Goal: Task Accomplishment & Management: Manage account settings

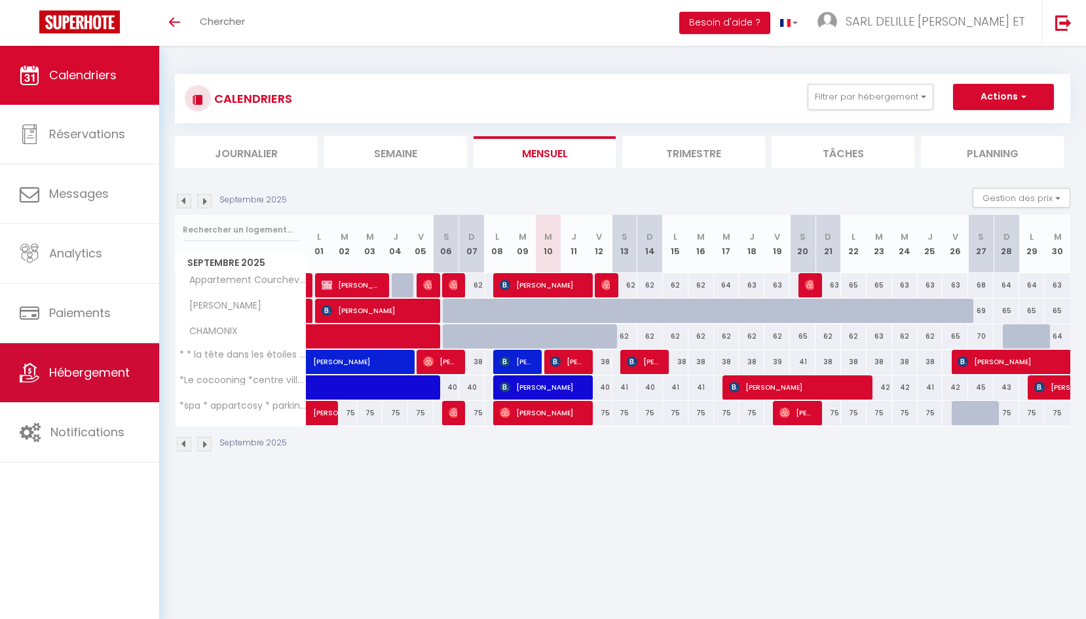
click at [64, 377] on span "Hébergement" at bounding box center [89, 372] width 81 height 16
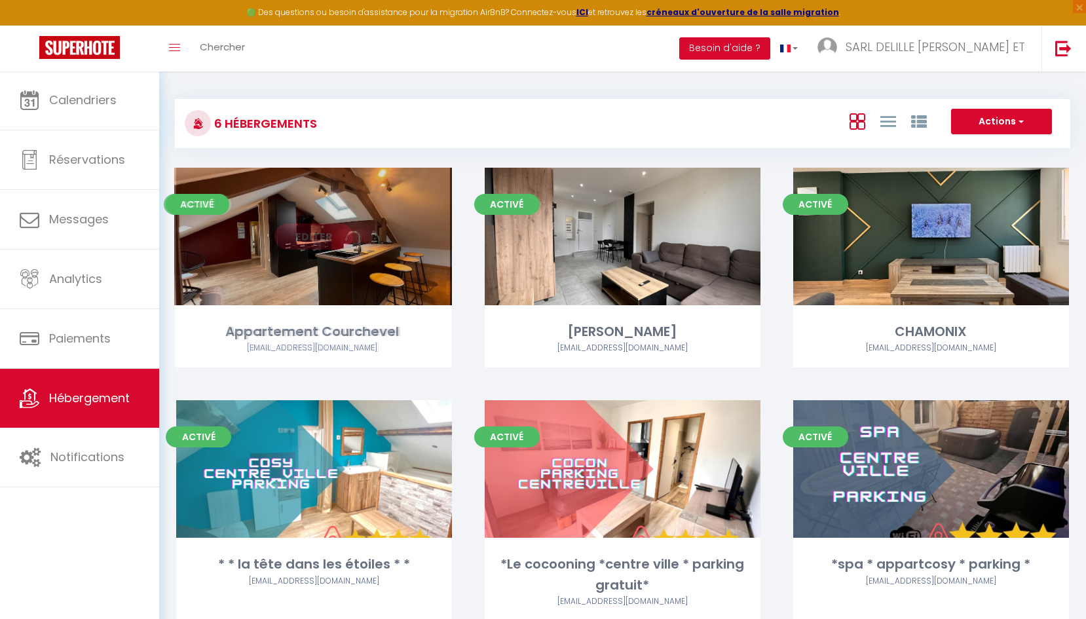
click at [335, 238] on link "Editer" at bounding box center [313, 236] width 79 height 26
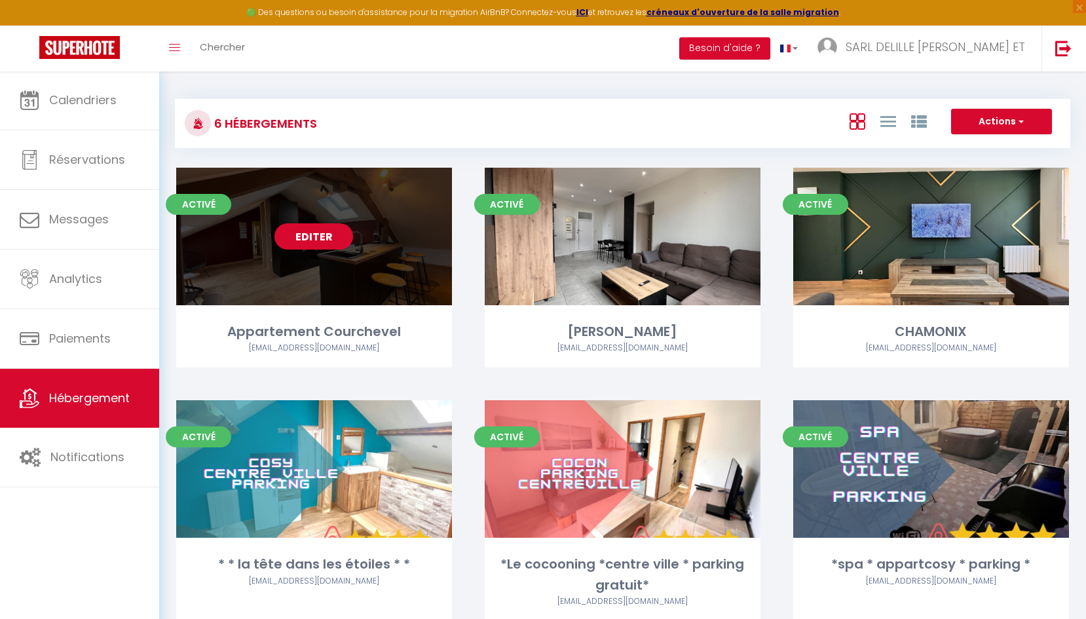
click at [301, 244] on link "Editer" at bounding box center [313, 236] width 79 height 26
click at [337, 237] on link "Editer" at bounding box center [313, 236] width 79 height 26
select select "3"
select select "2"
select select "1"
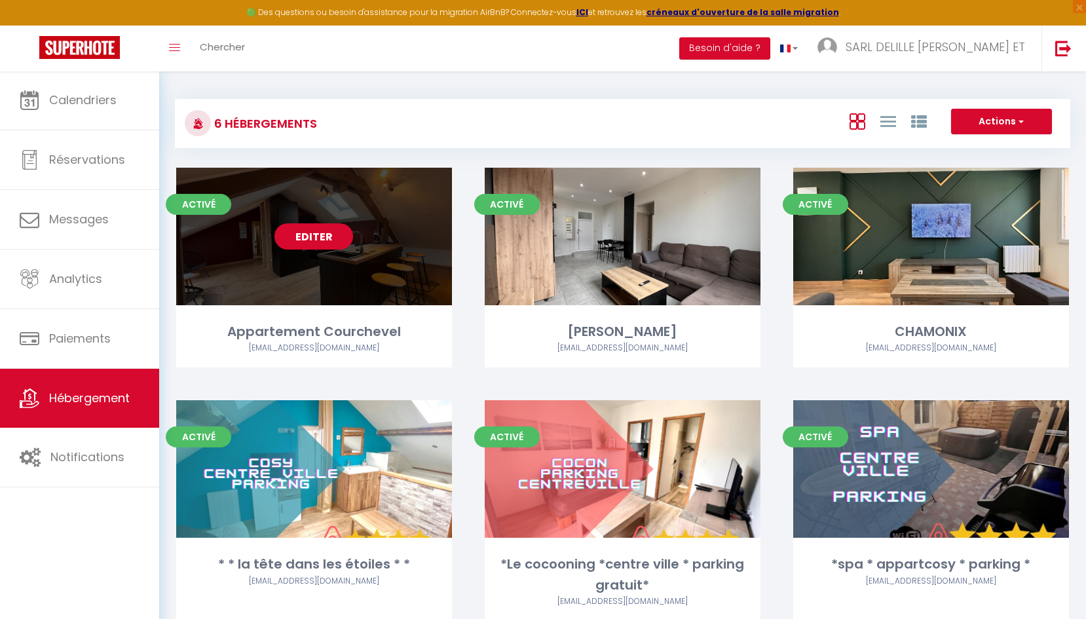
select select "1"
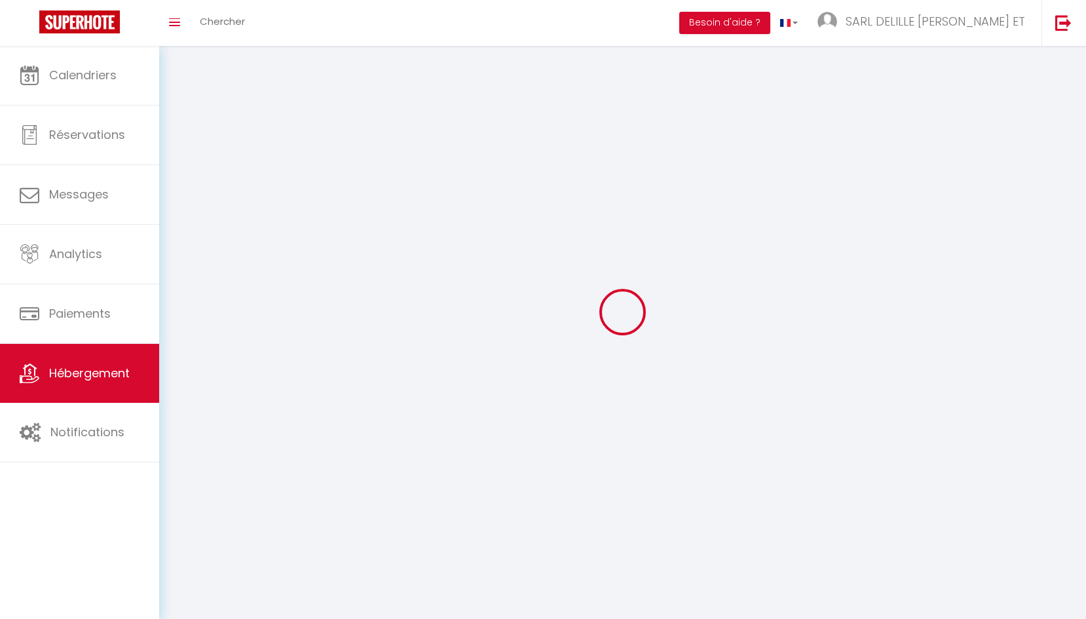
select select
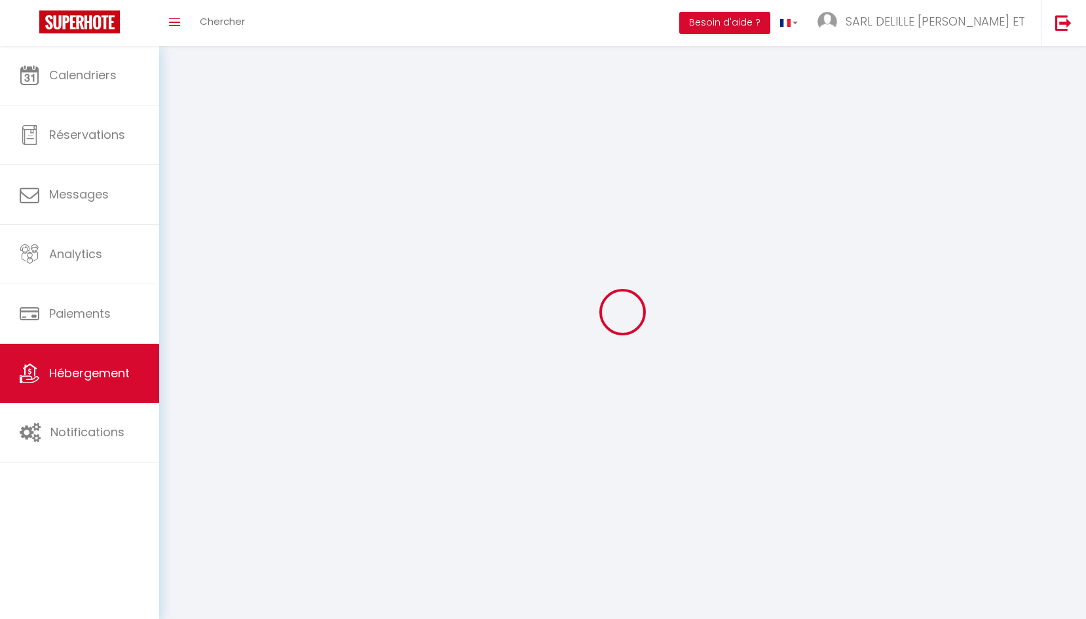
select select
checkbox input "false"
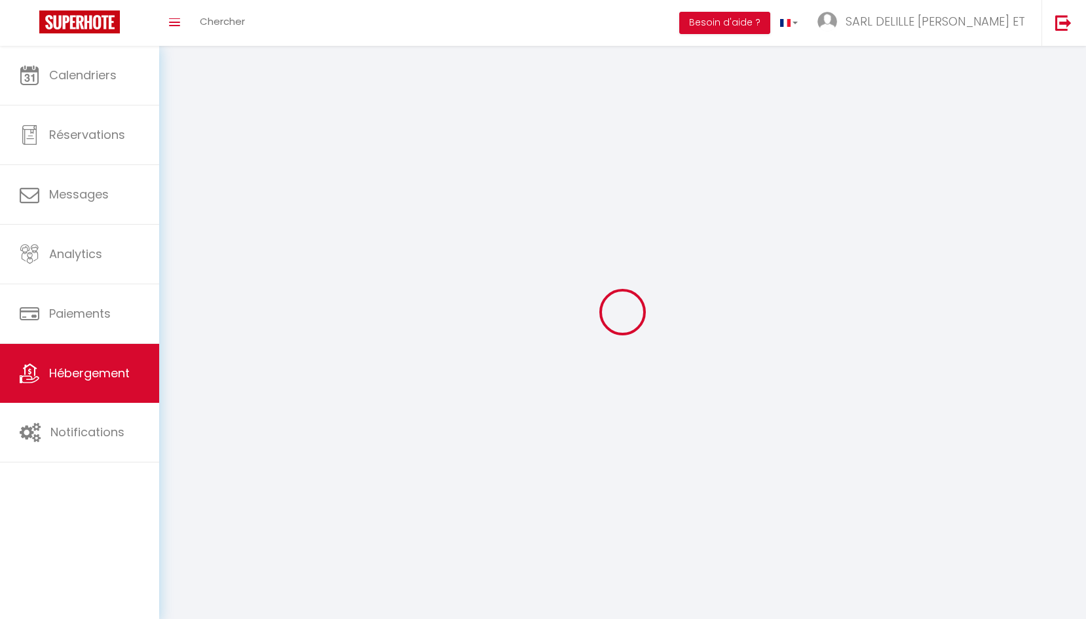
select select
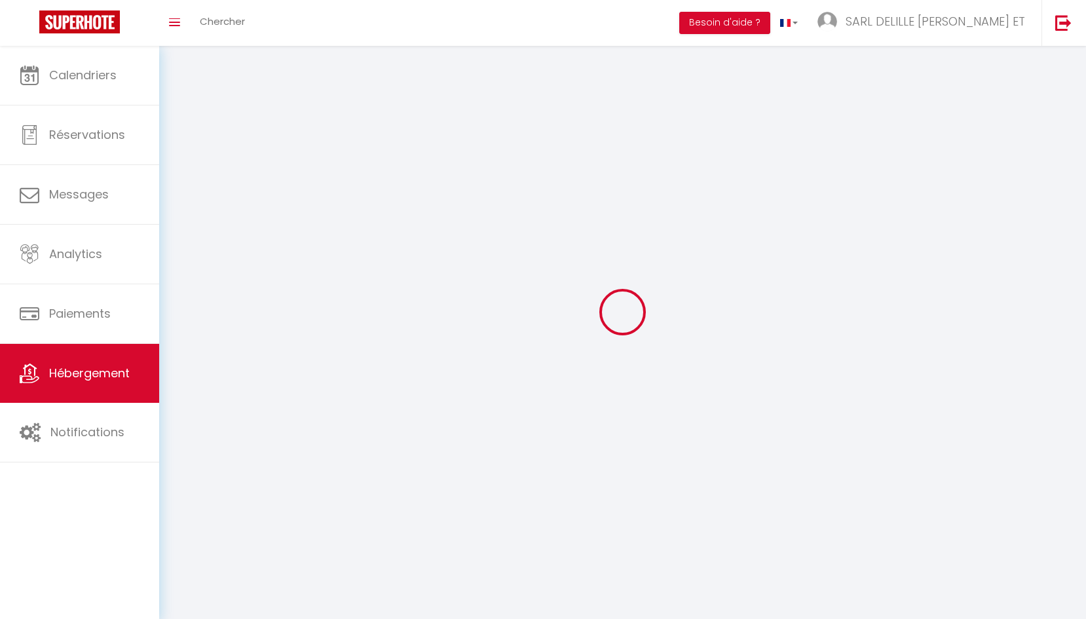
select select
checkbox input "false"
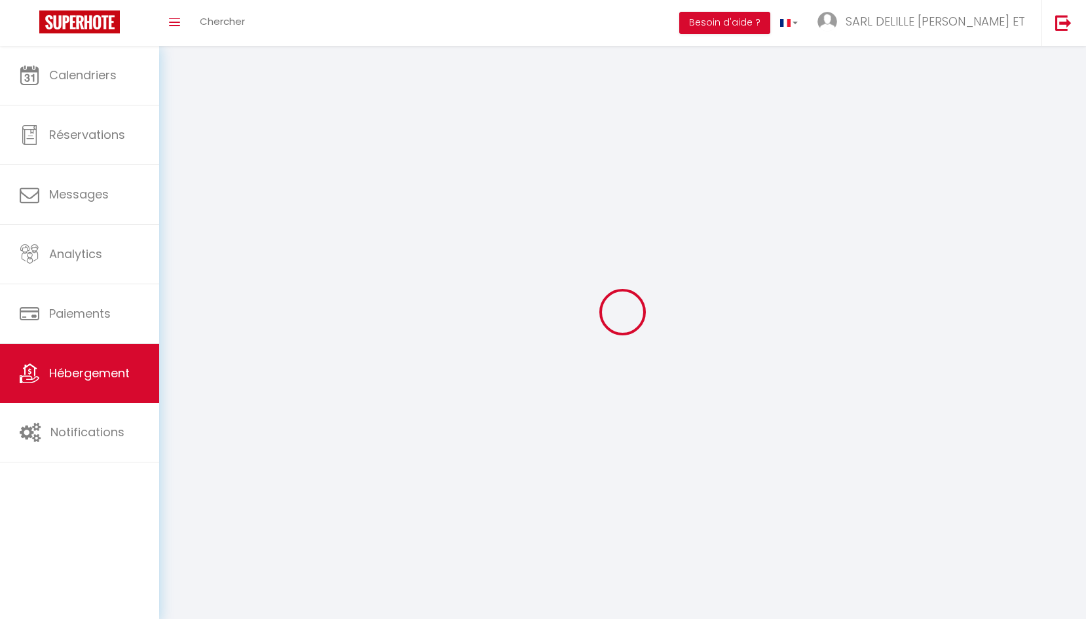
checkbox input "false"
select select
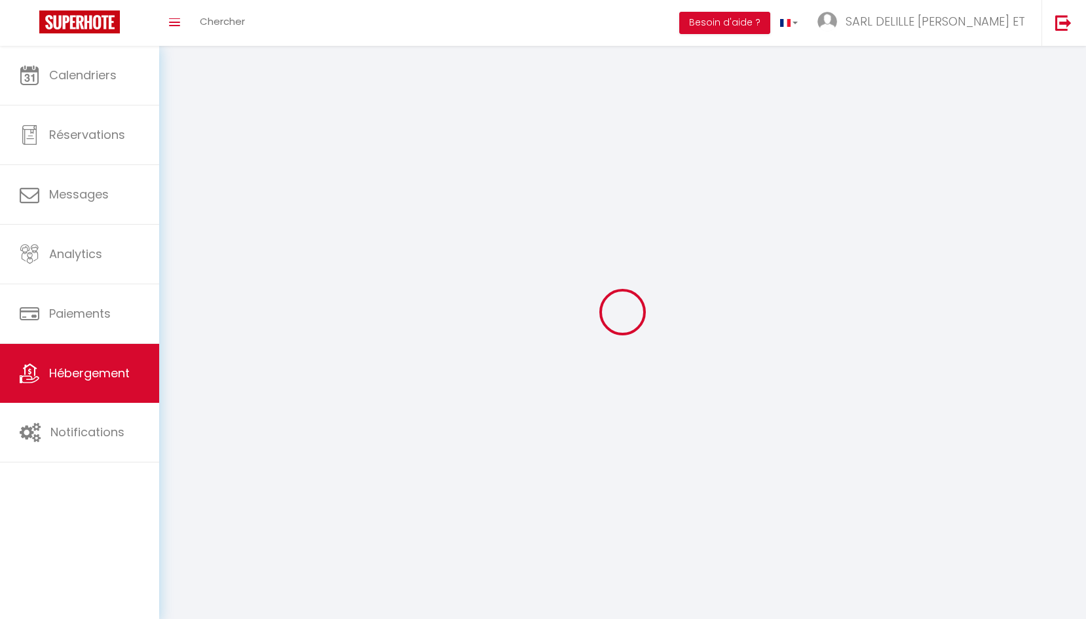
select select
checkbox input "false"
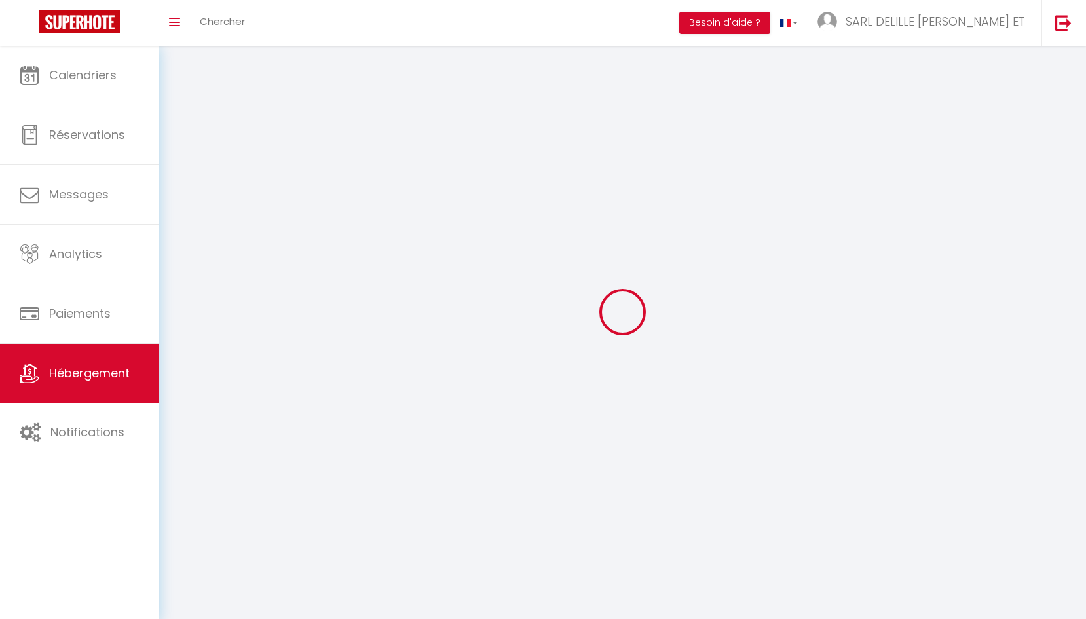
checkbox input "false"
select select
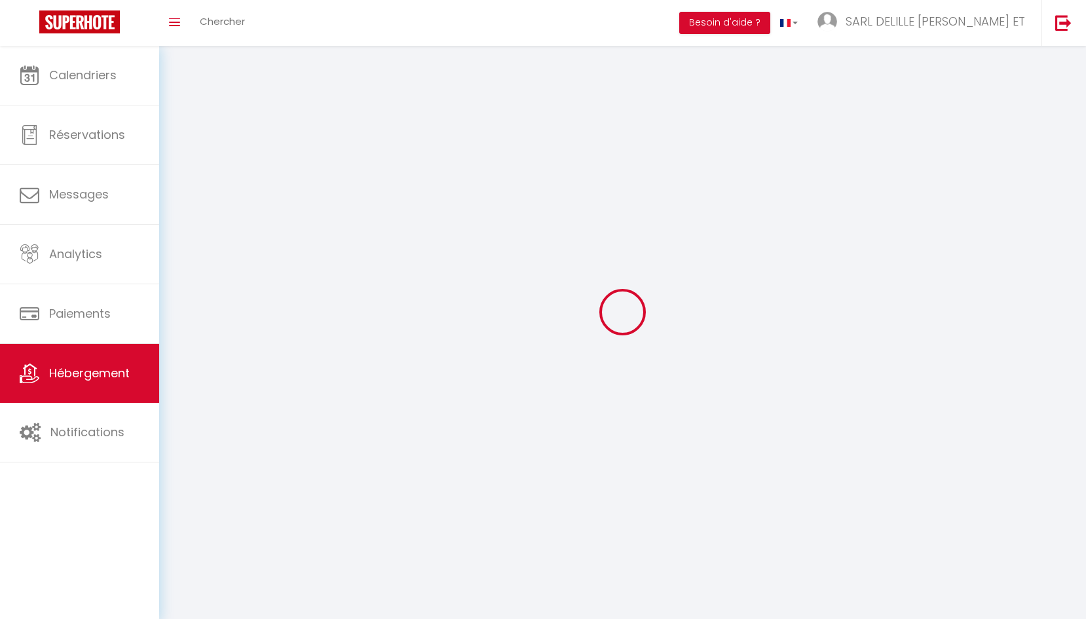
select select
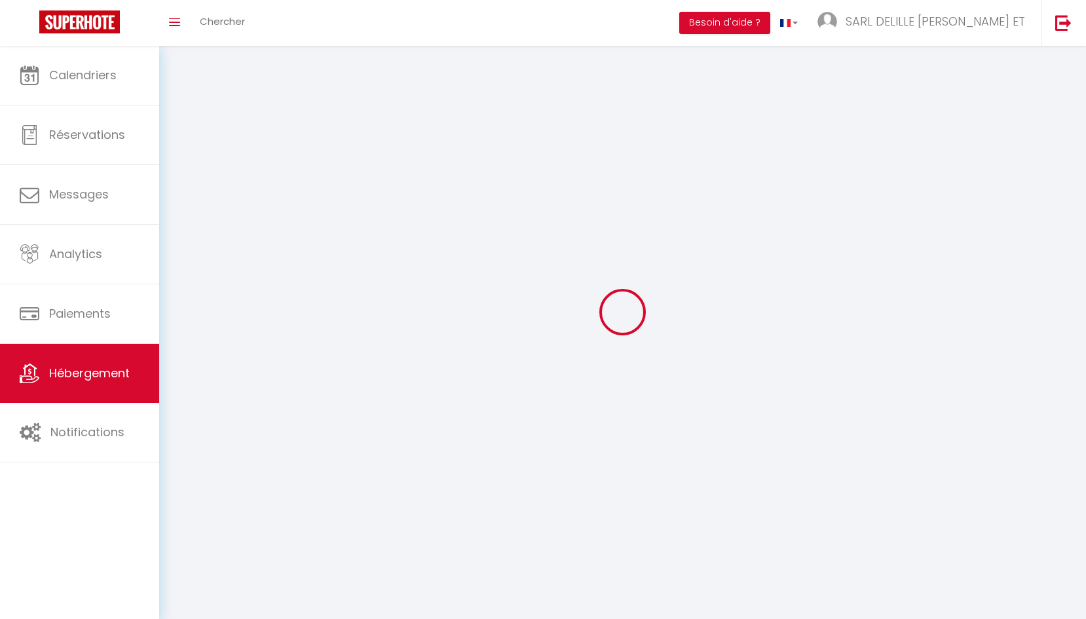
checkbox input "false"
select select
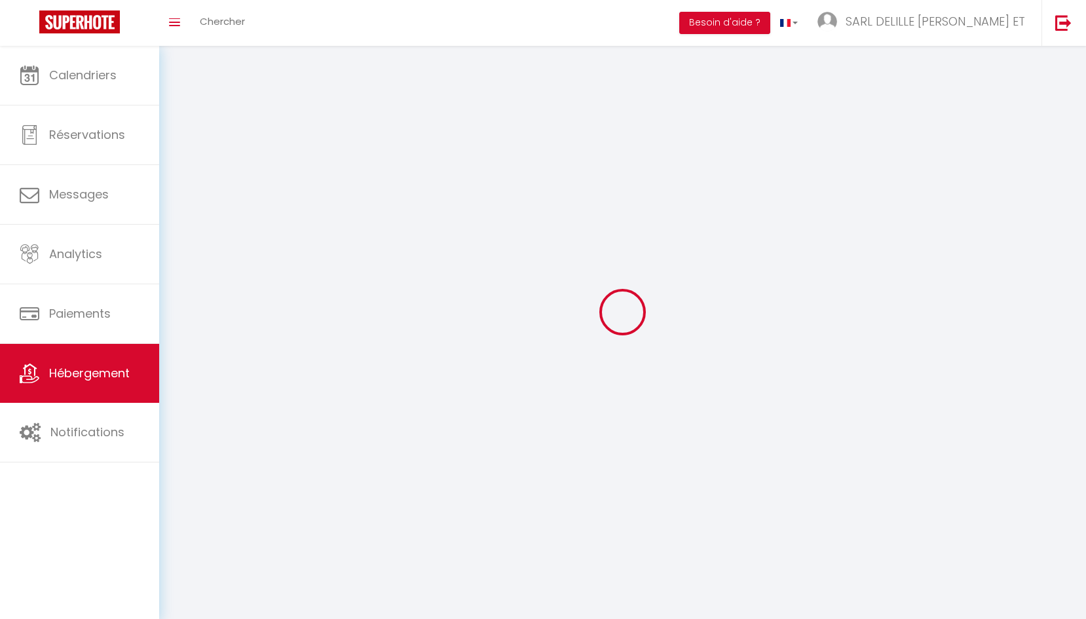
select select
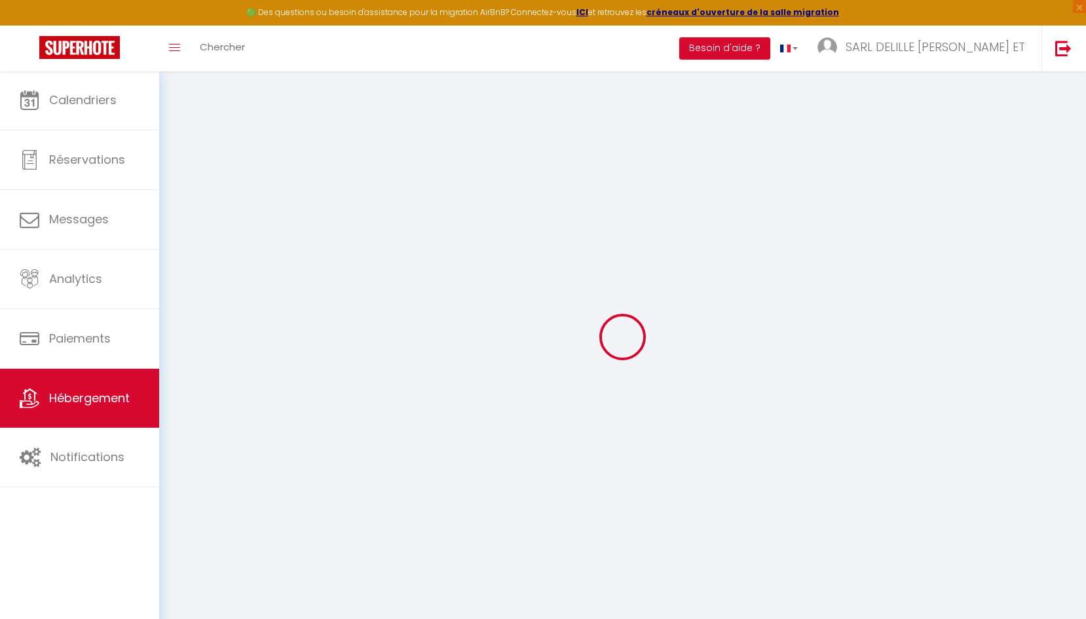
select select "+ 15 %"
select select "+ 30 %"
select select "+ 10 %"
checkbox input "true"
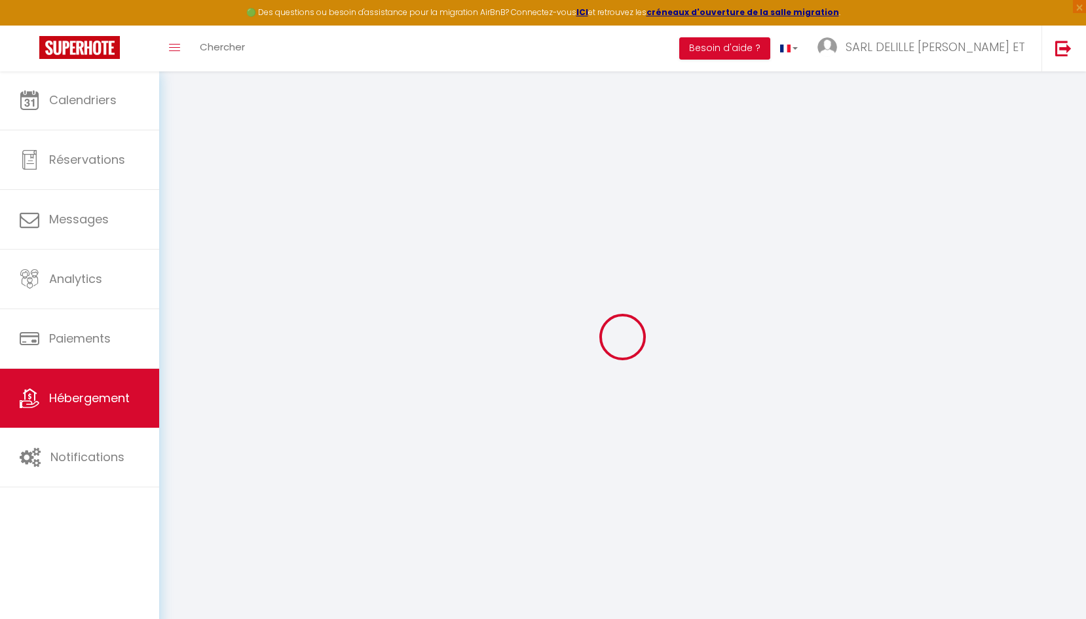
checkbox input "true"
checkbox input "false"
select select "15:00"
select select "22:00"
select select "10:00"
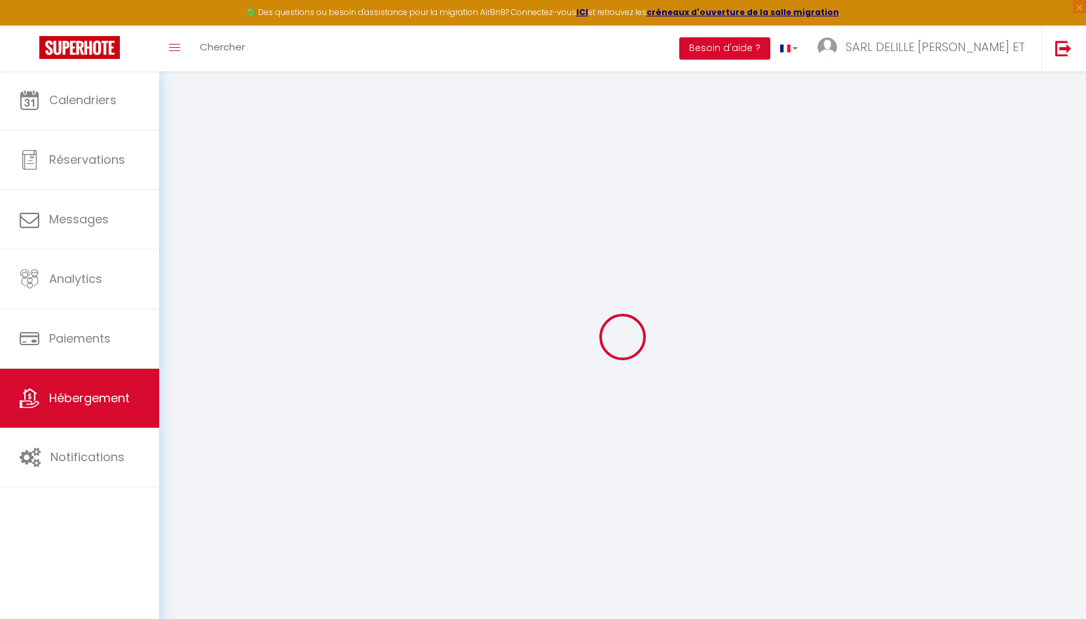
select select "30"
select select "120"
select select "2454-1231141552441519028"
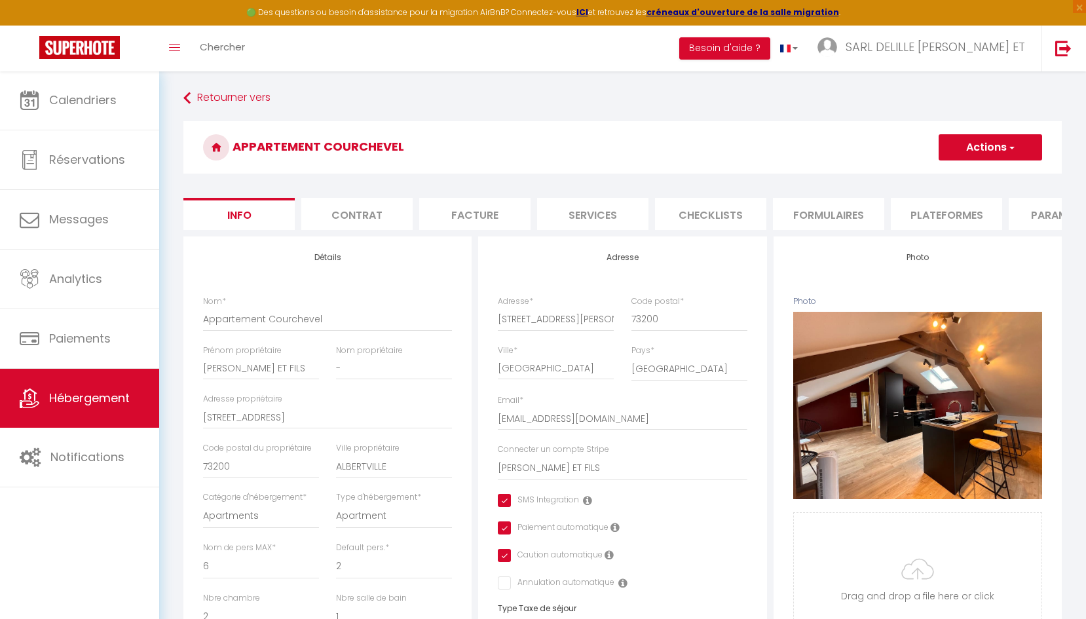
click at [842, 217] on li "Formulaires" at bounding box center [828, 214] width 111 height 32
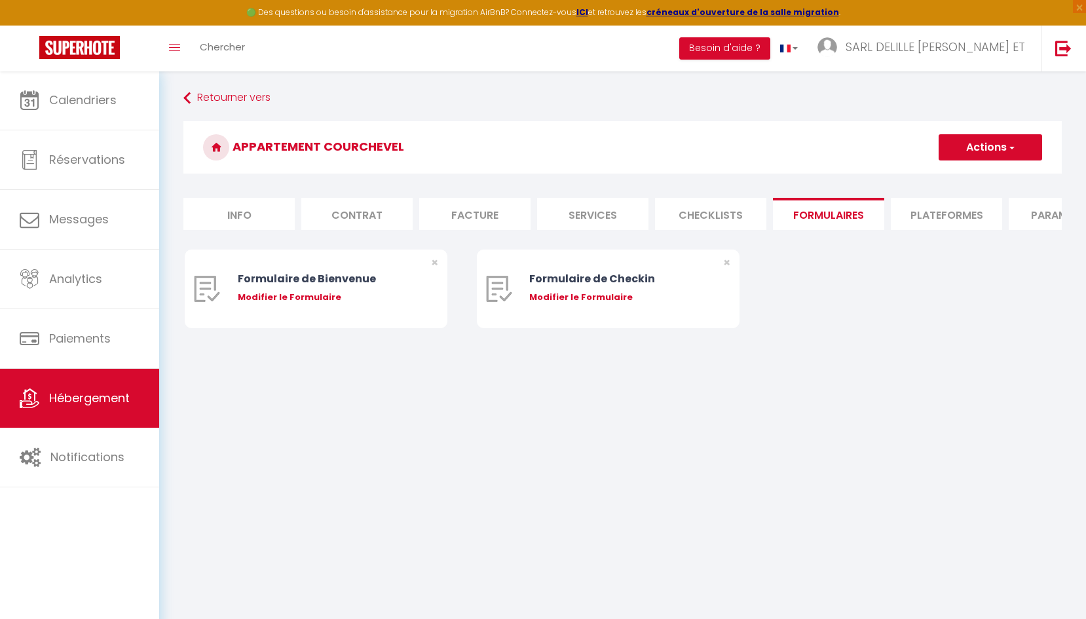
click at [933, 216] on li "Plateformes" at bounding box center [946, 214] width 111 height 32
select select
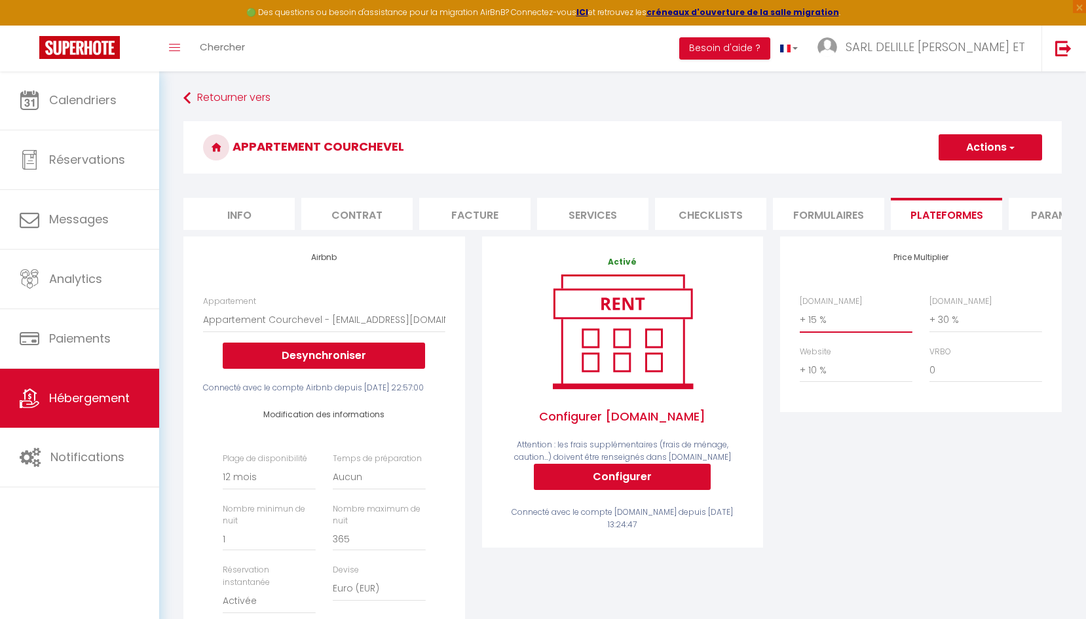
select select "+ 20 %"
select select
click at [981, 151] on button "Actions" at bounding box center [990, 147] width 103 height 26
click at [985, 177] on link "Enregistrer" at bounding box center [989, 176] width 103 height 17
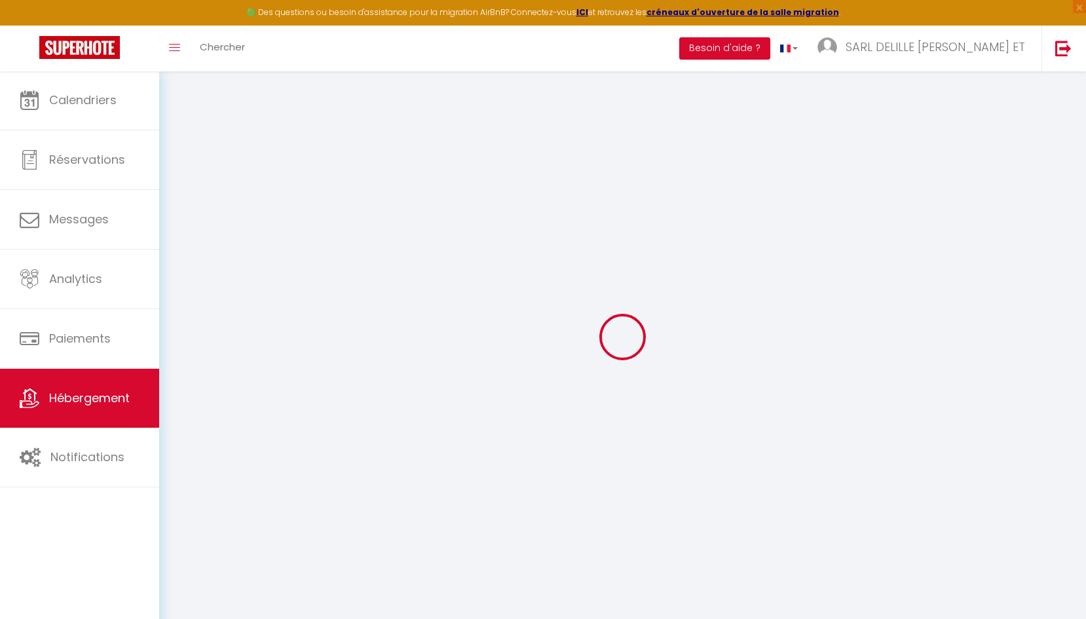
select select "365"
select select "EUR"
select select
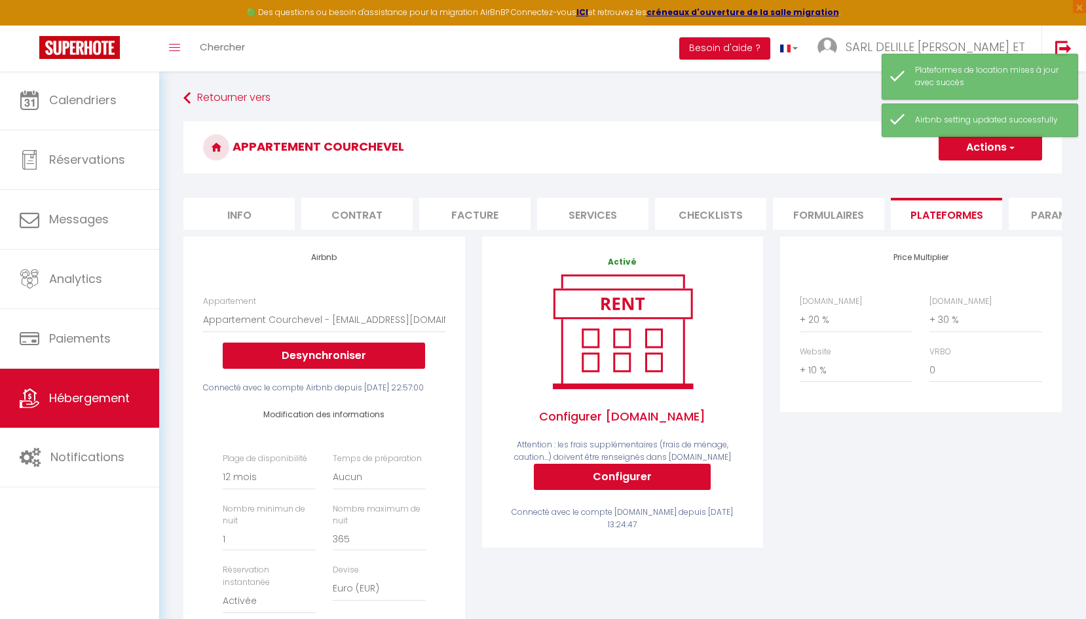
click at [75, 401] on span "Hébergement" at bounding box center [89, 398] width 81 height 16
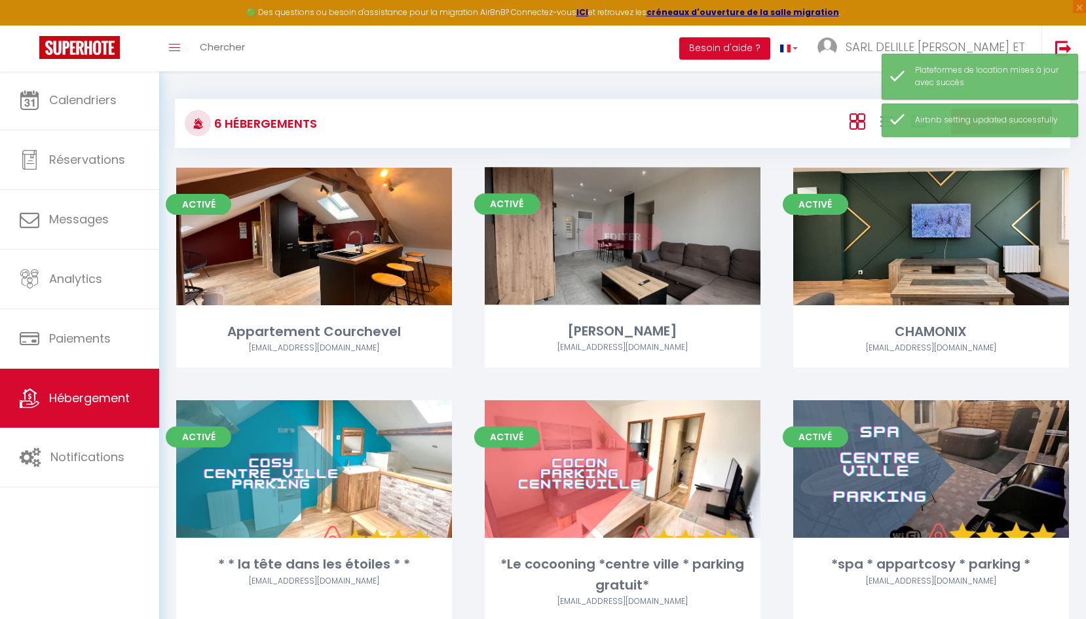
click at [605, 242] on link "Editer" at bounding box center [622, 236] width 79 height 26
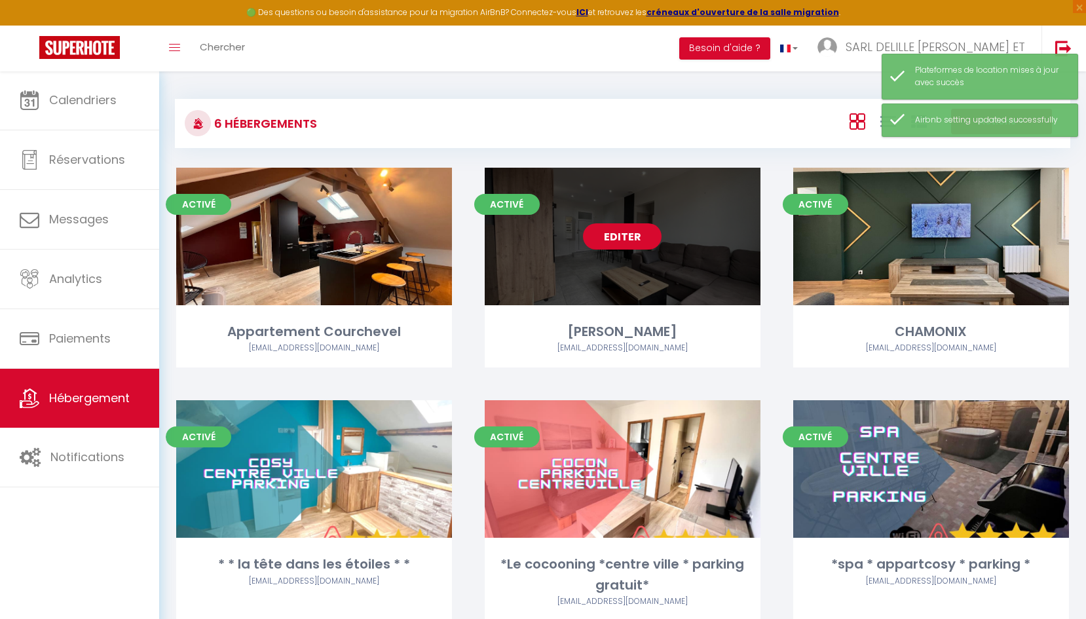
click at [610, 240] on link "Editer" at bounding box center [622, 236] width 79 height 26
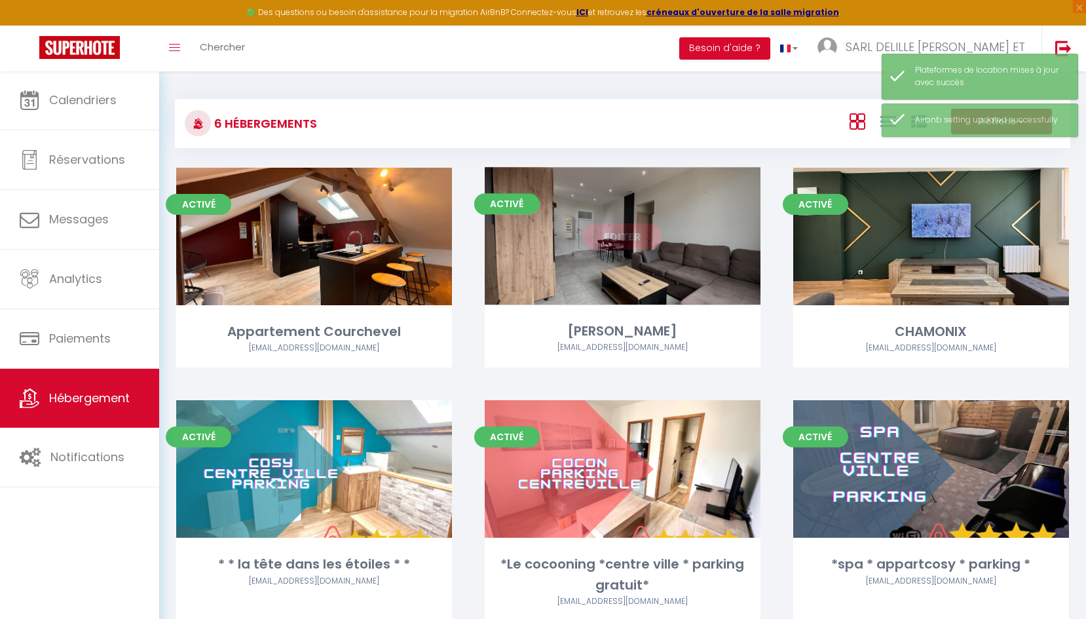
click at [610, 239] on link "Editer" at bounding box center [622, 236] width 79 height 26
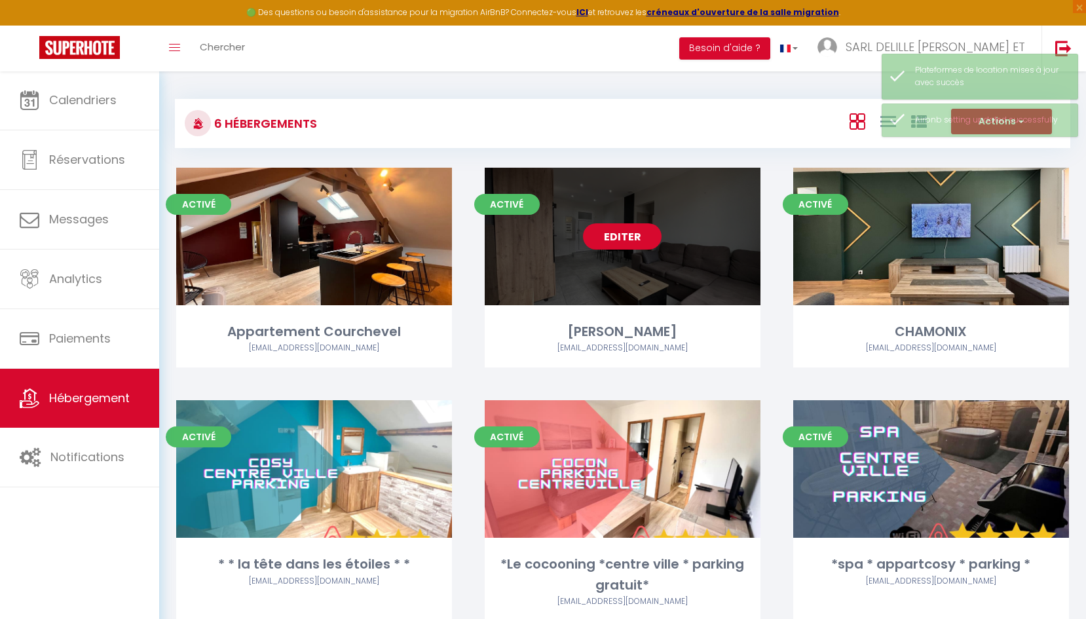
click at [618, 234] on link "Editer" at bounding box center [622, 236] width 79 height 26
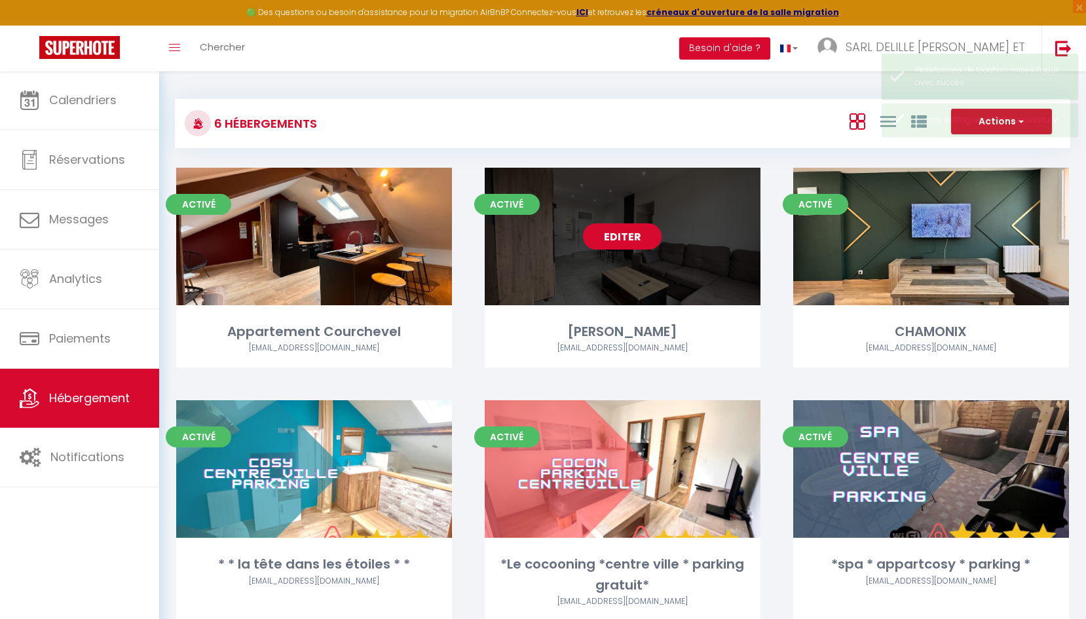
click at [620, 233] on link "Editer" at bounding box center [622, 236] width 79 height 26
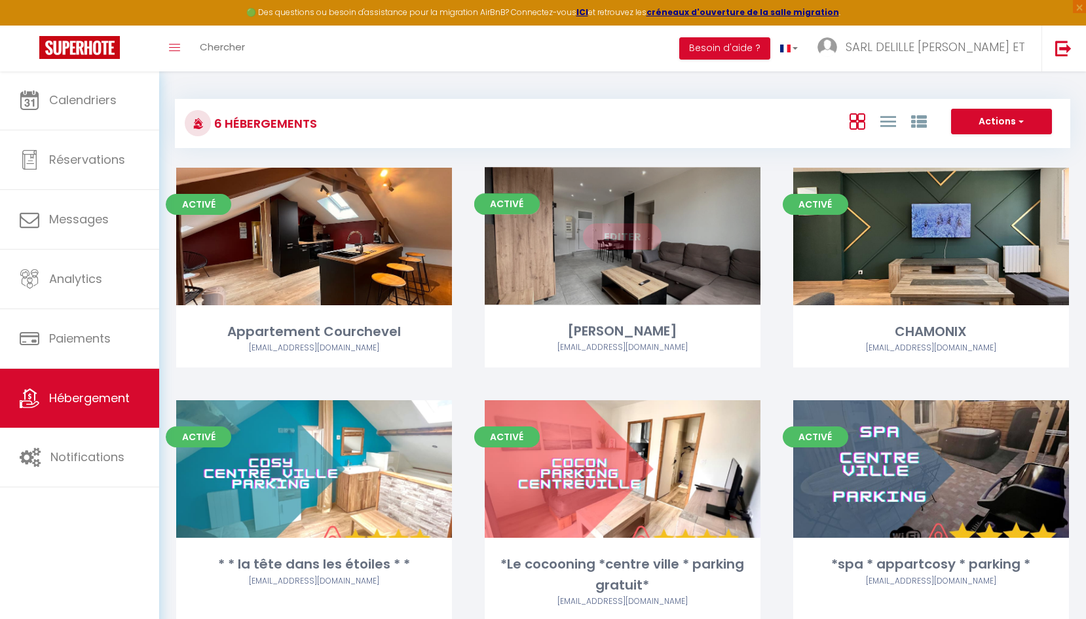
click at [622, 233] on link "Editer" at bounding box center [622, 236] width 79 height 26
click at [624, 234] on link "Editer" at bounding box center [622, 236] width 79 height 26
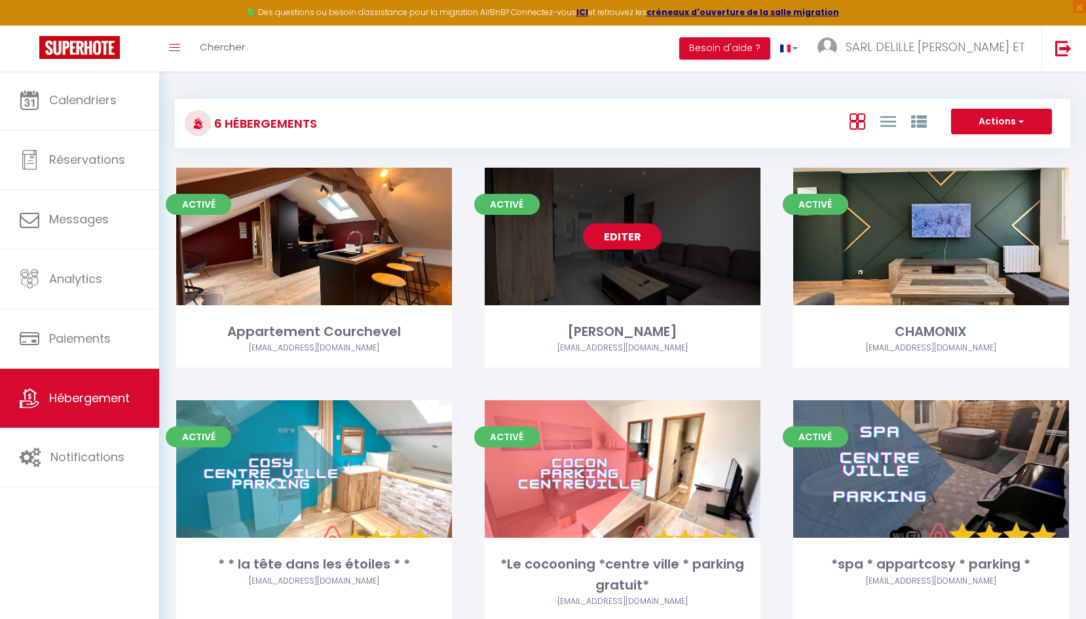
click at [625, 234] on link "Editer" at bounding box center [622, 236] width 79 height 26
click at [626, 234] on link "Editer" at bounding box center [622, 236] width 79 height 26
click at [663, 244] on div "Editer" at bounding box center [623, 237] width 276 height 138
click at [656, 241] on link "Editer" at bounding box center [622, 236] width 79 height 26
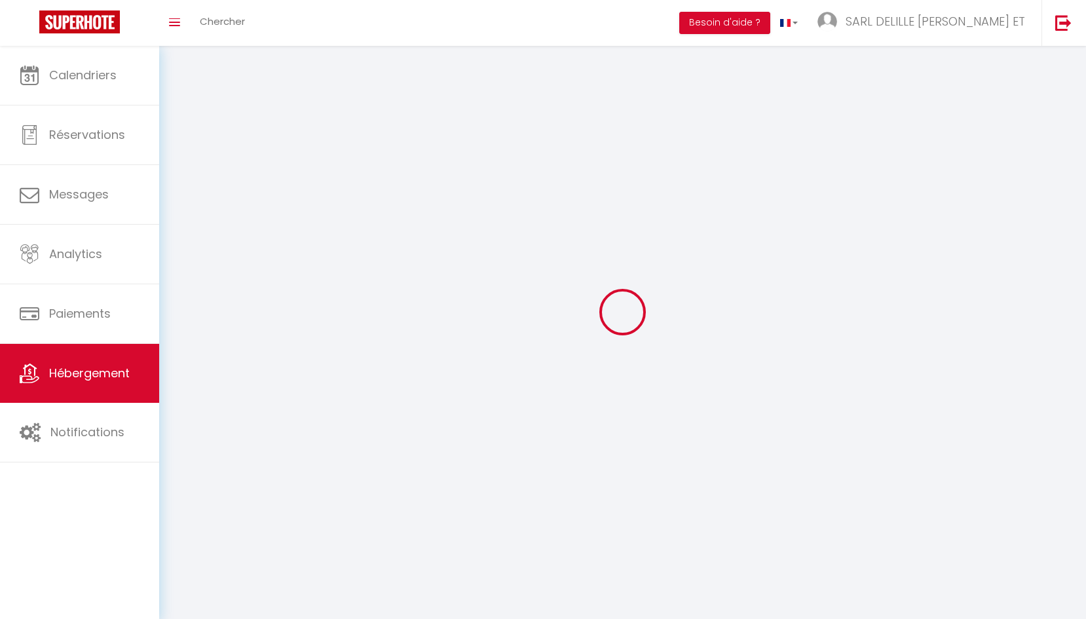
click at [656, 241] on div at bounding box center [622, 312] width 895 height 501
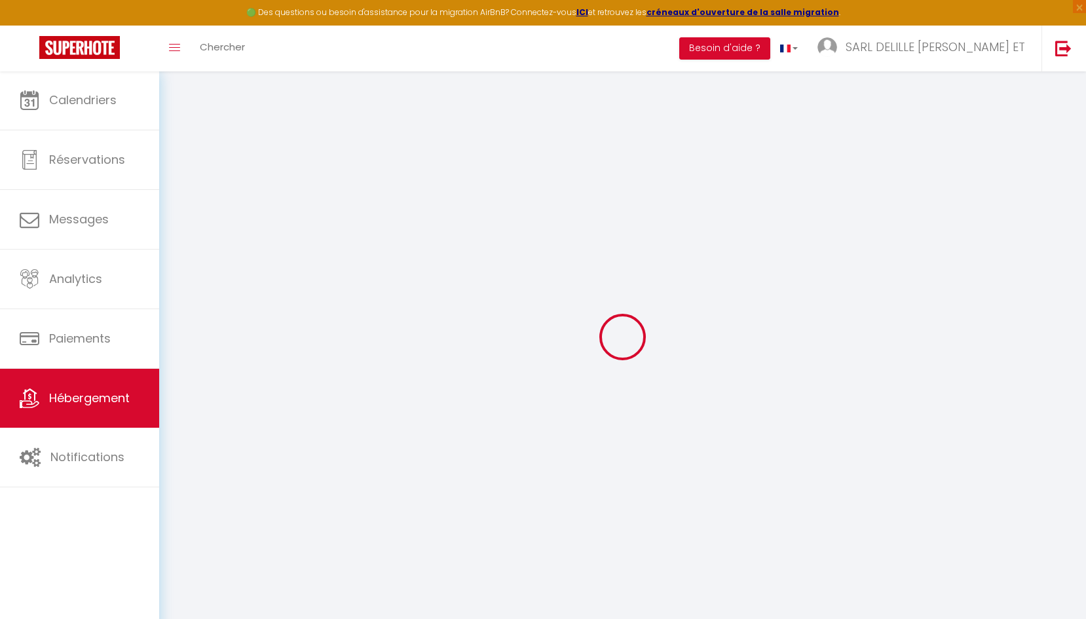
select select "+ 15 %"
select select "+ 40 %"
select select "+ 10 %"
select select "2454-1202227128172406539"
checkbox input "true"
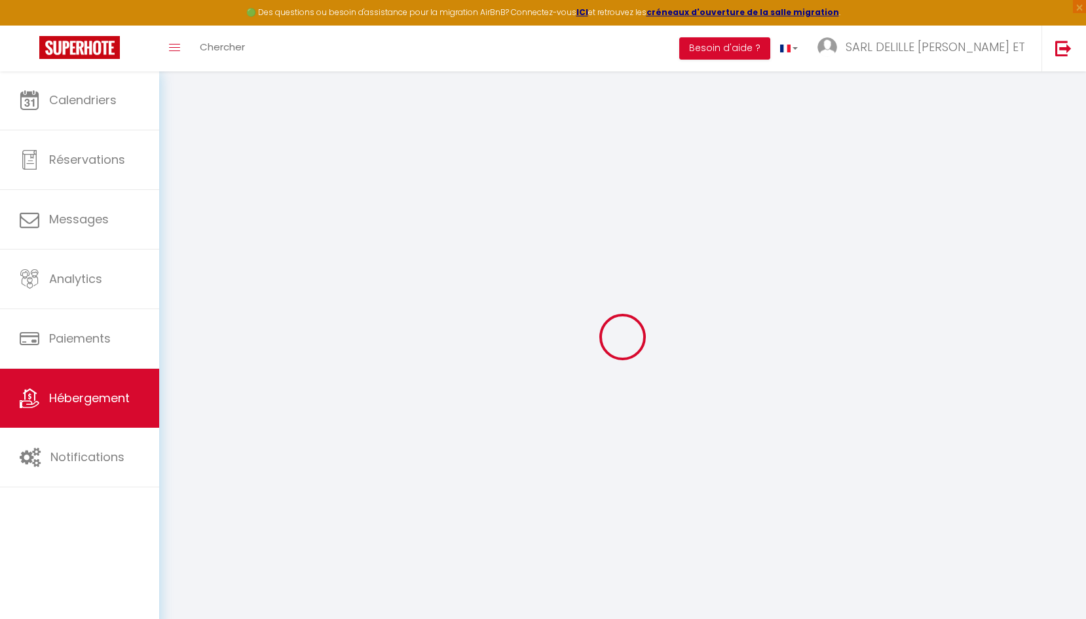
checkbox input "true"
checkbox input "false"
select select "15:00"
select select "23:45"
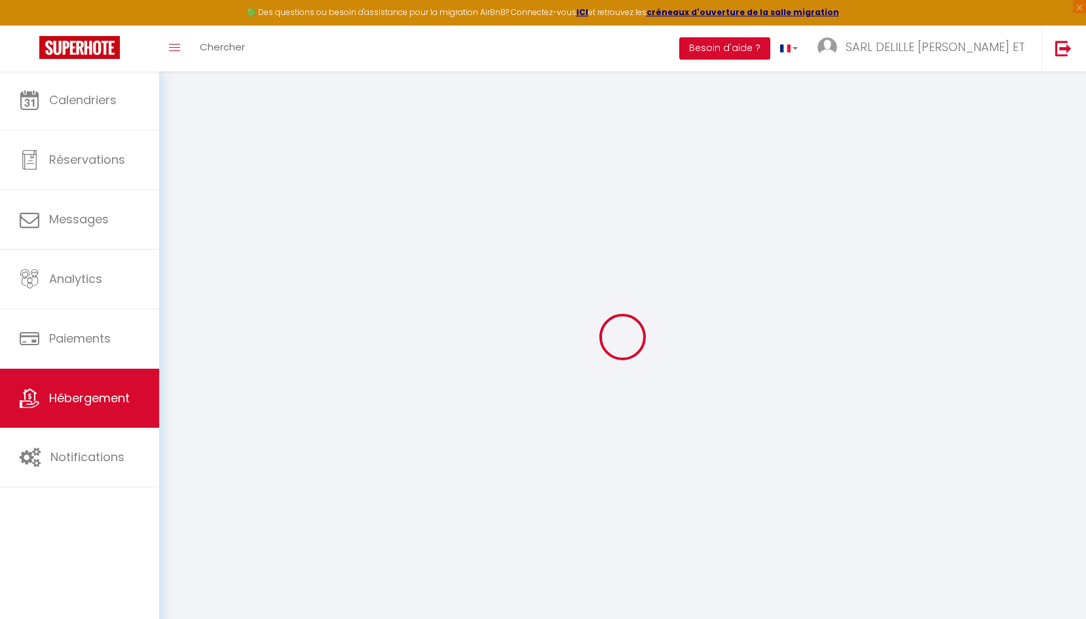
select select "11:00"
select select "30"
select select "120"
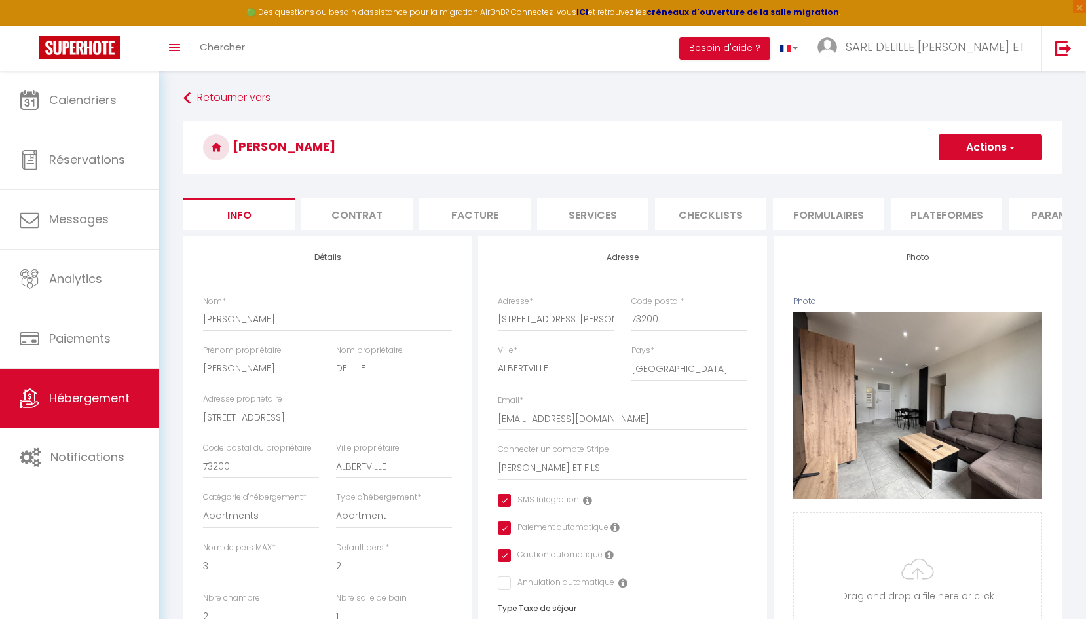
click at [813, 208] on li "Formulaires" at bounding box center [828, 214] width 111 height 32
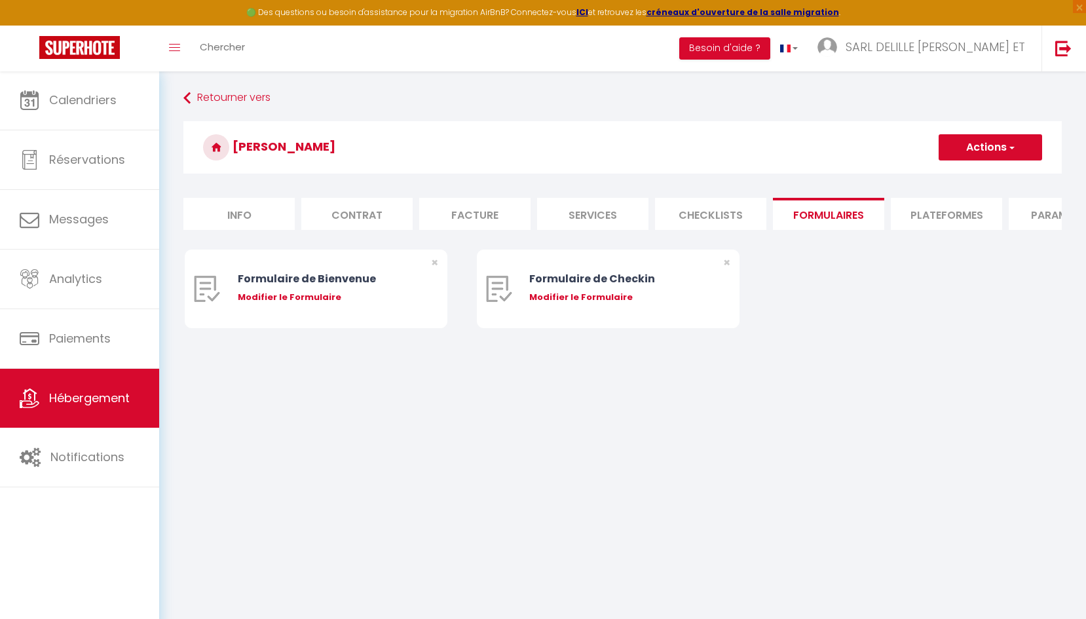
click at [918, 215] on li "Plateformes" at bounding box center [946, 214] width 111 height 32
select select
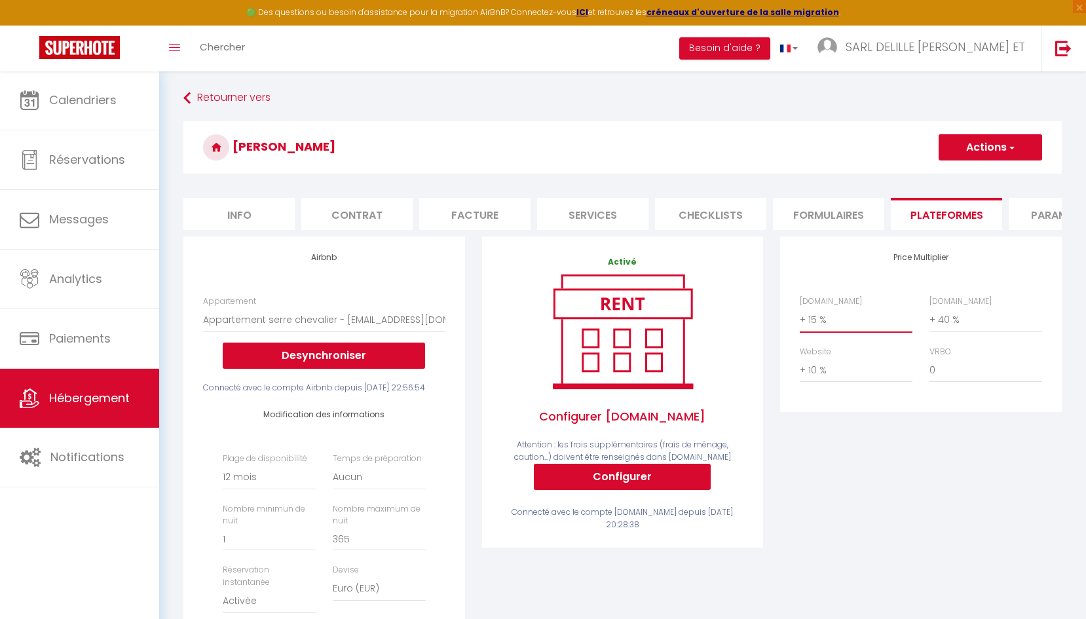
select select "+ 20 %"
select select
click at [1006, 145] on button "Actions" at bounding box center [990, 147] width 103 height 26
click at [967, 178] on link "Enregistrer" at bounding box center [989, 176] width 103 height 17
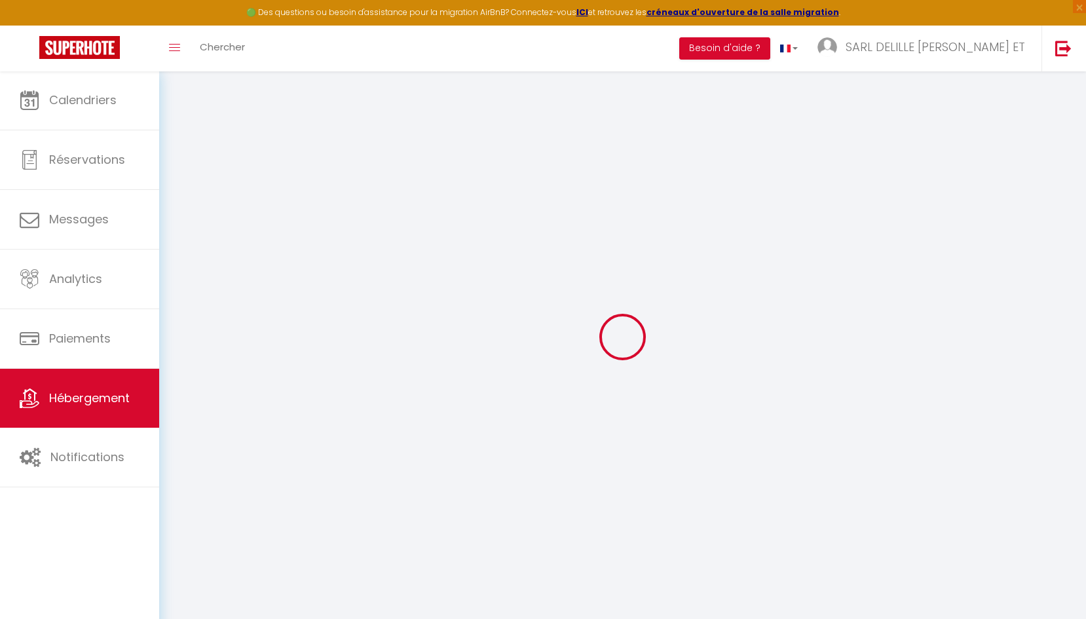
select select "365"
select select "EUR"
select select
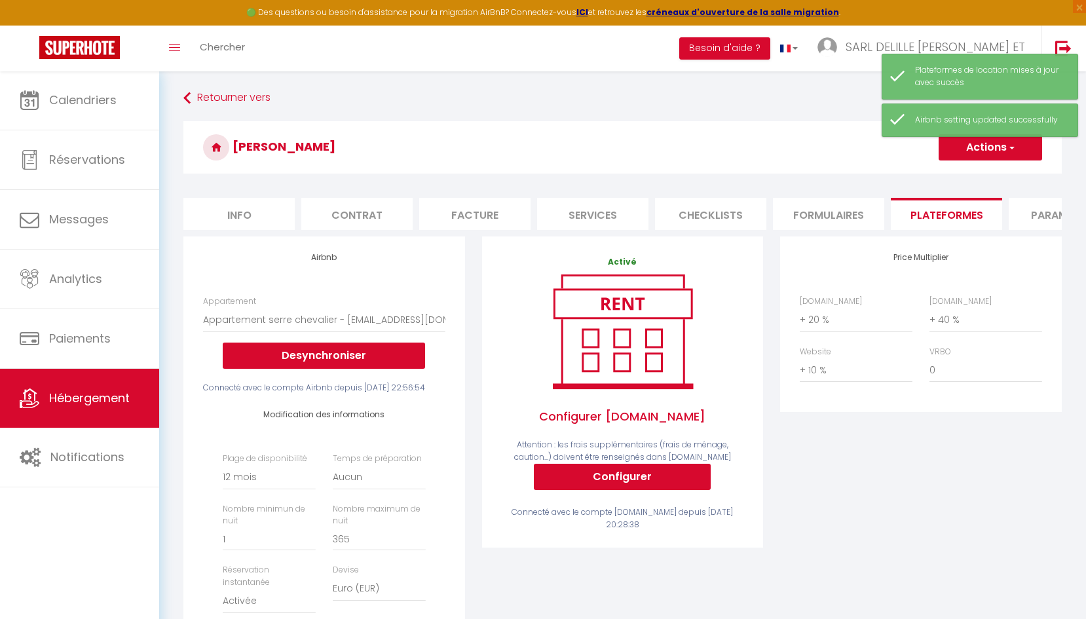
click at [89, 395] on span "Hébergement" at bounding box center [89, 398] width 81 height 16
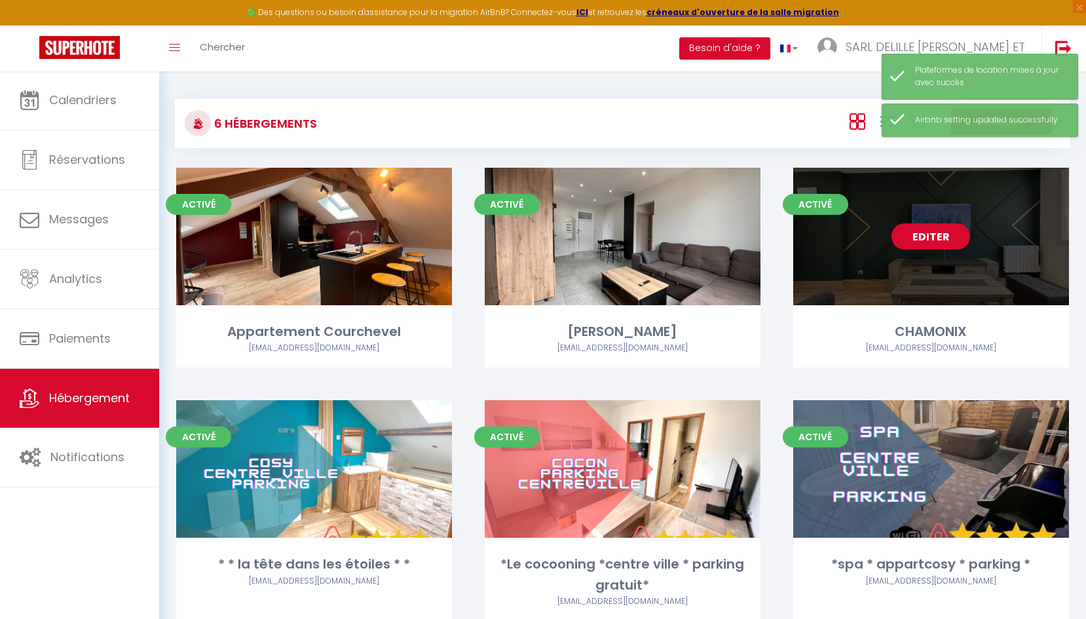
click at [935, 233] on link "Editer" at bounding box center [930, 236] width 79 height 26
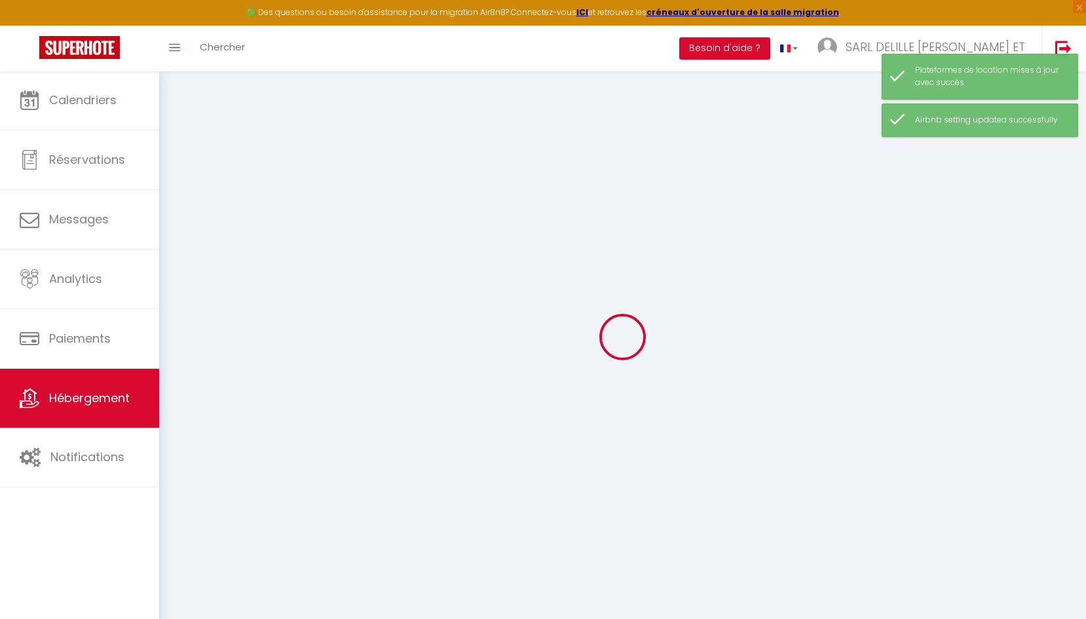
select select "15:00"
select select "23:45"
select select "11:00"
select select "30"
select select "120"
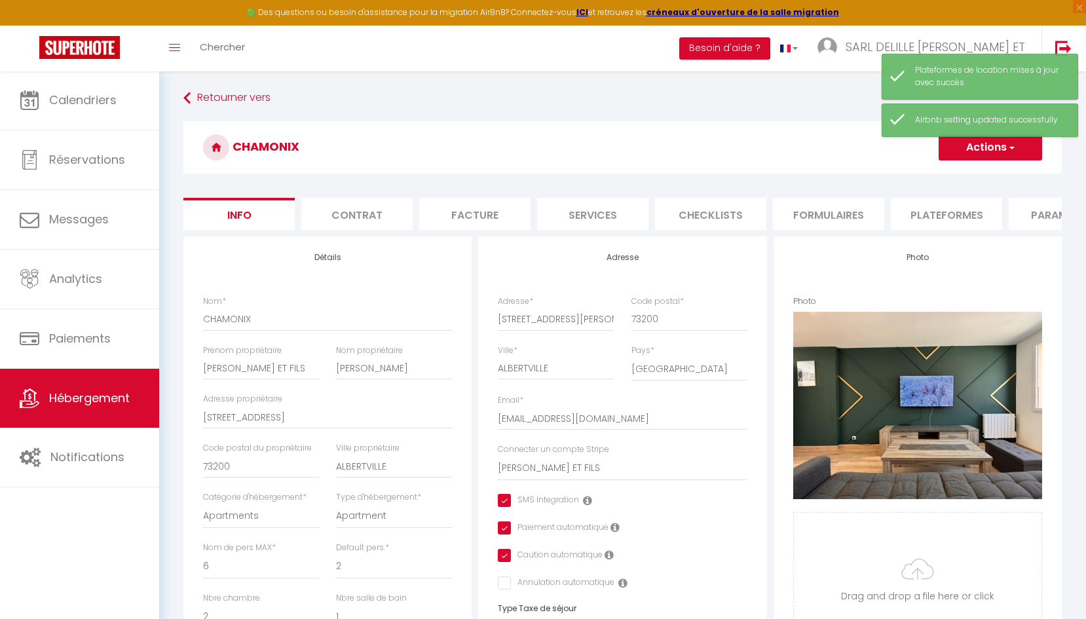
checkbox input "true"
checkbox input "false"
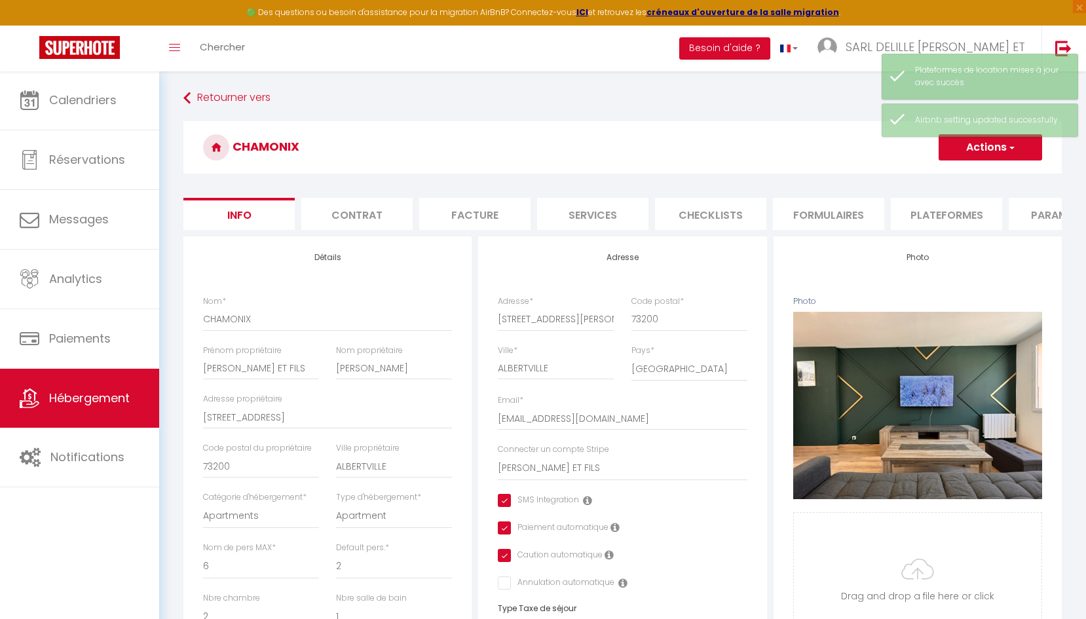
click at [929, 215] on li "Plateformes" at bounding box center [946, 214] width 111 height 32
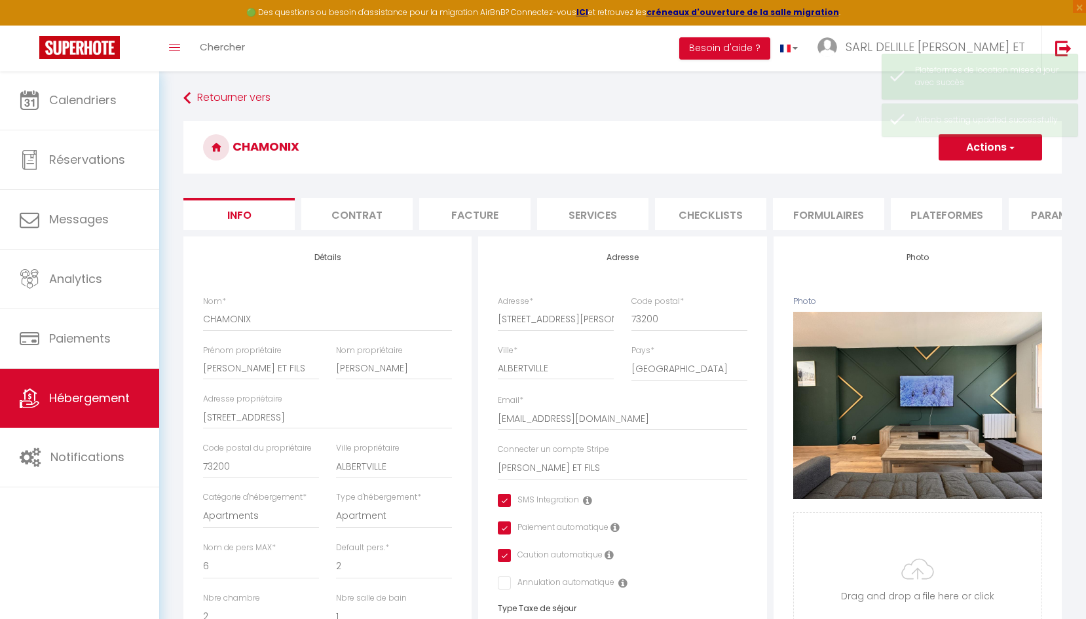
select select
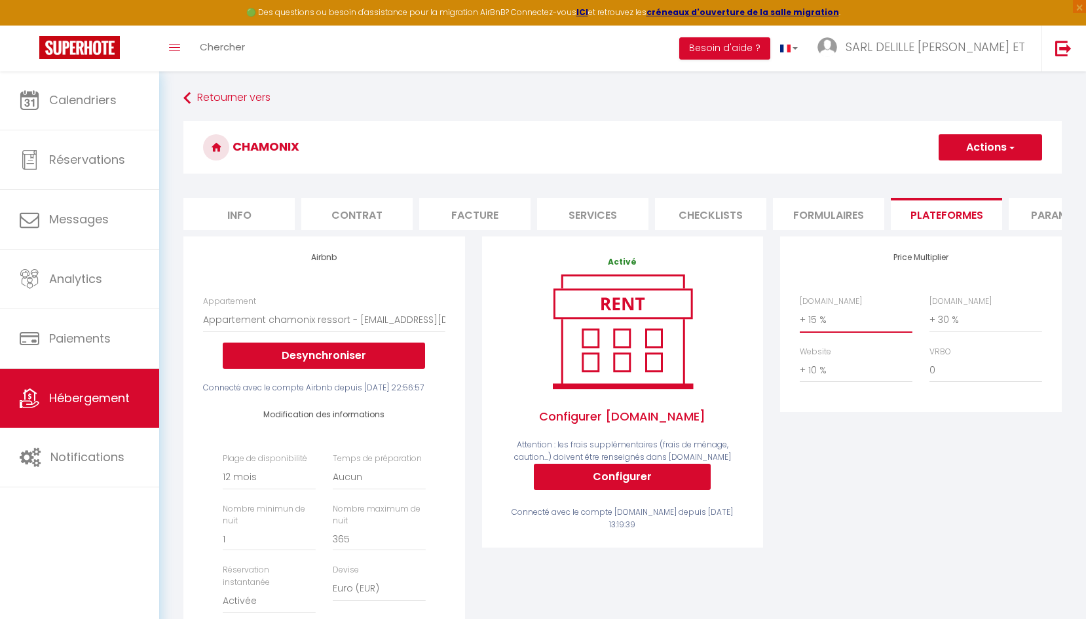
select select "+ 20 %"
select select
click at [973, 147] on button "Actions" at bounding box center [990, 147] width 103 height 26
click at [971, 170] on link "Enregistrer" at bounding box center [989, 176] width 103 height 17
select select "365"
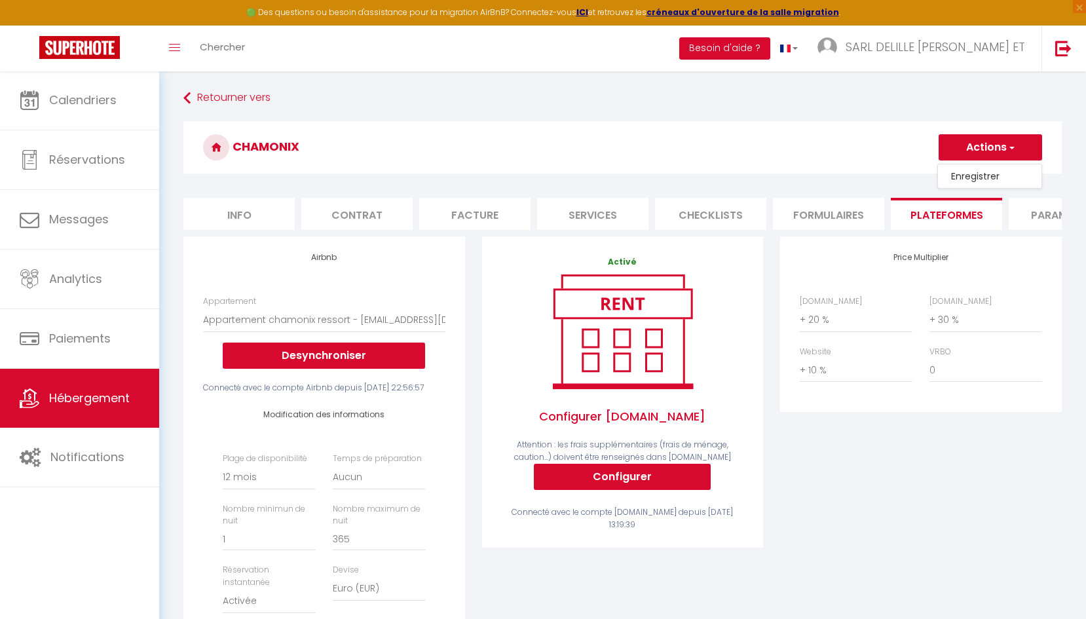
select select "EUR"
select select
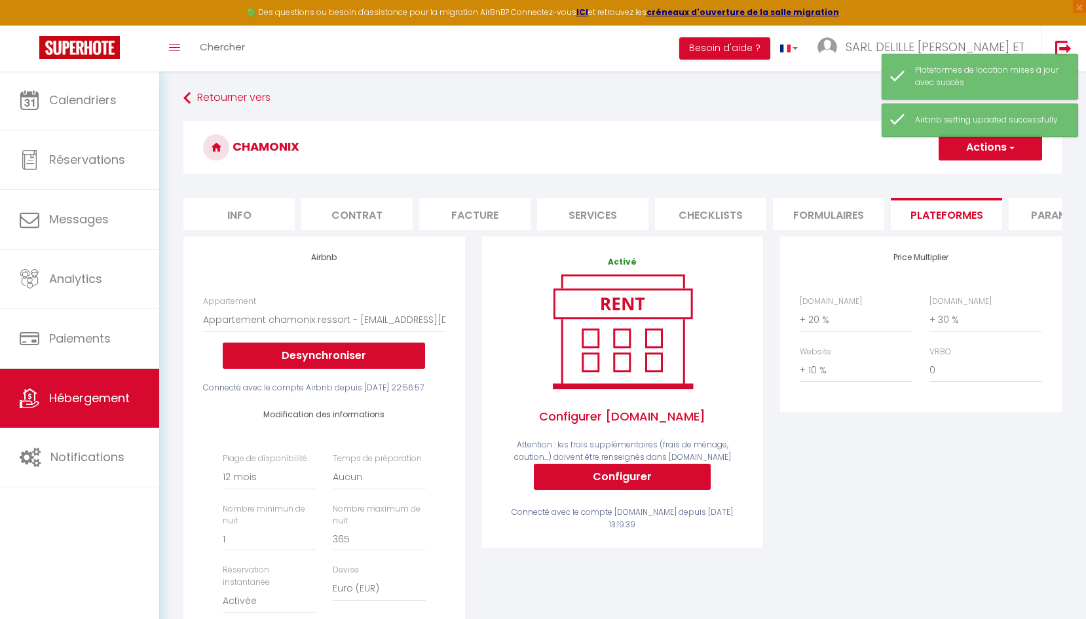
click at [91, 409] on link "Hébergement" at bounding box center [79, 398] width 159 height 59
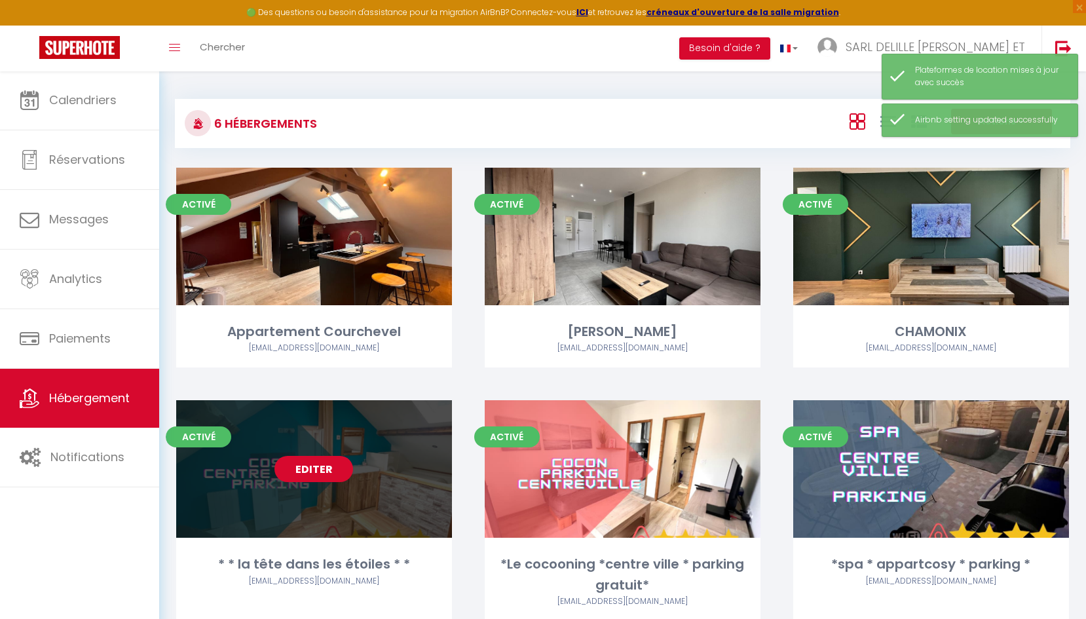
click at [316, 479] on link "Editer" at bounding box center [313, 469] width 79 height 26
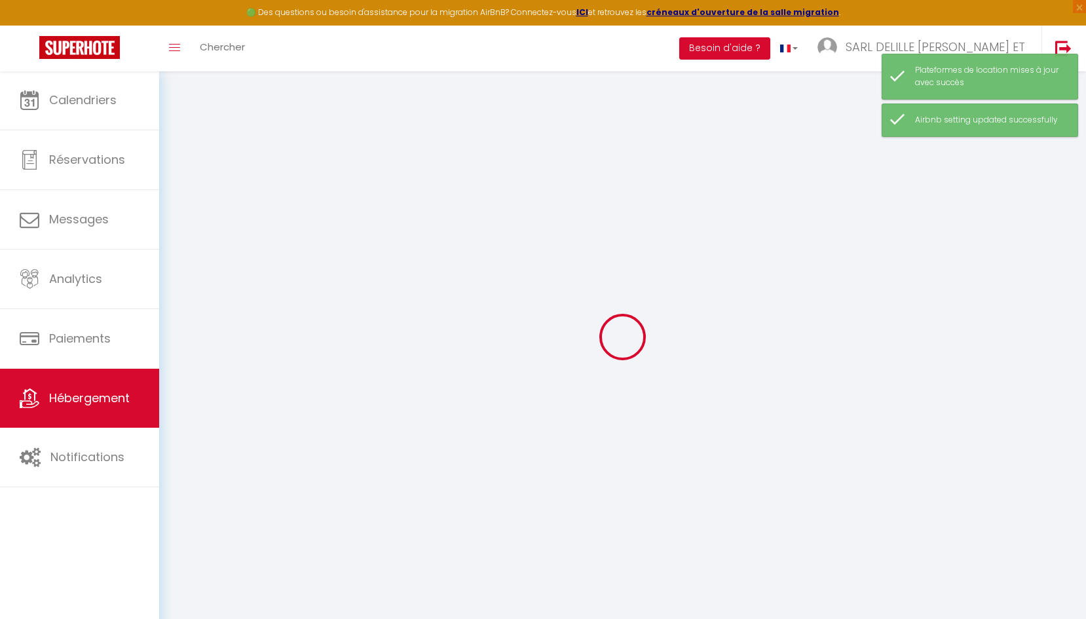
checkbox input "true"
checkbox input "false"
select select "15:00"
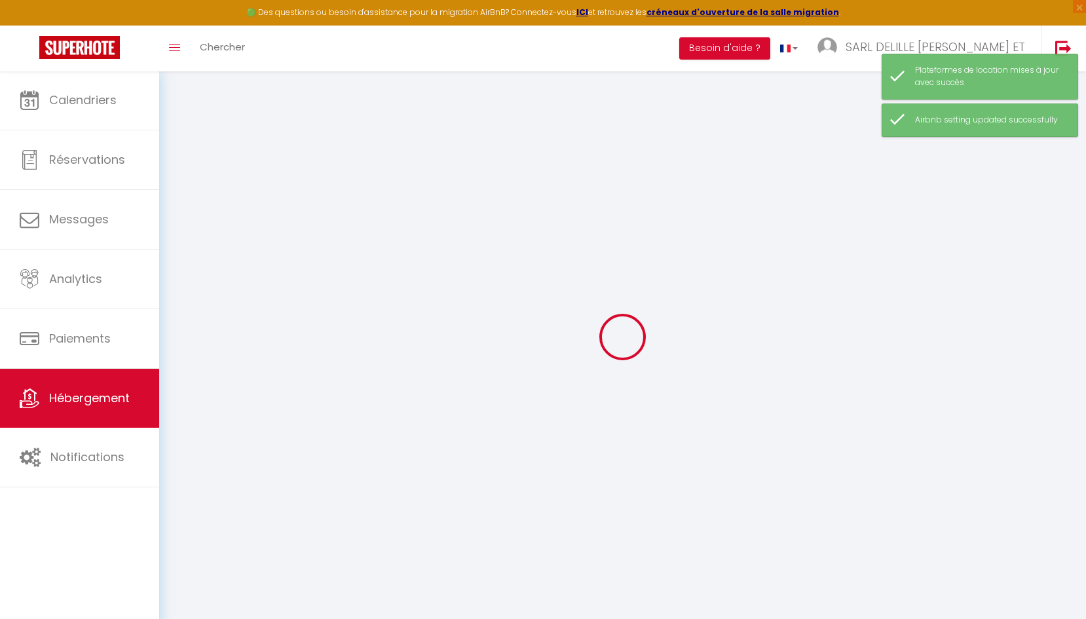
select select
select select "11:00"
select select "30"
select select "120"
select select
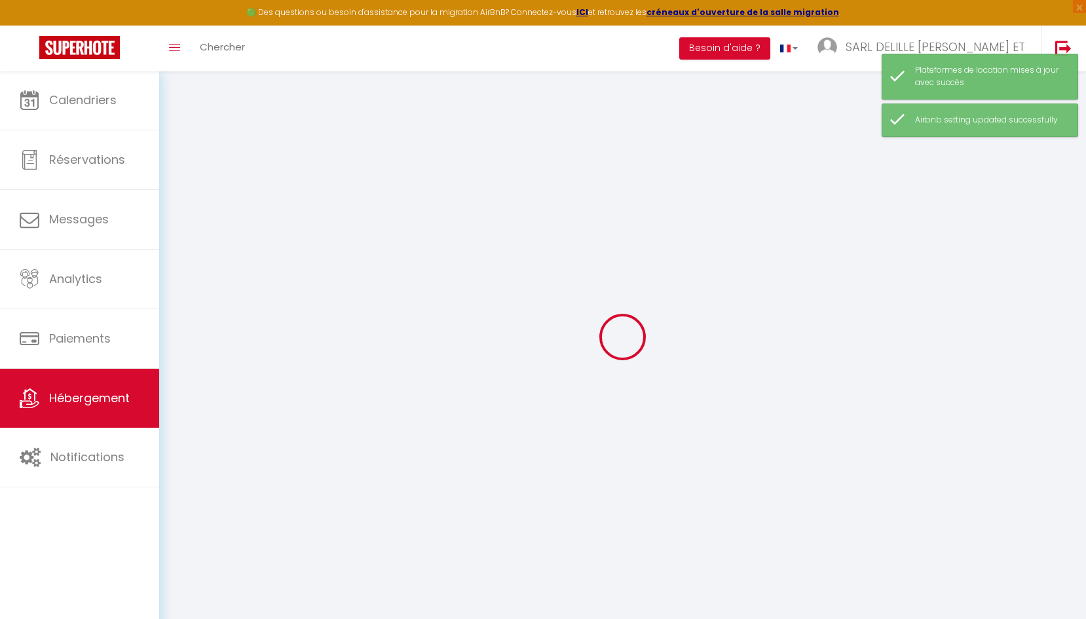
checkbox input "true"
checkbox input "false"
select select
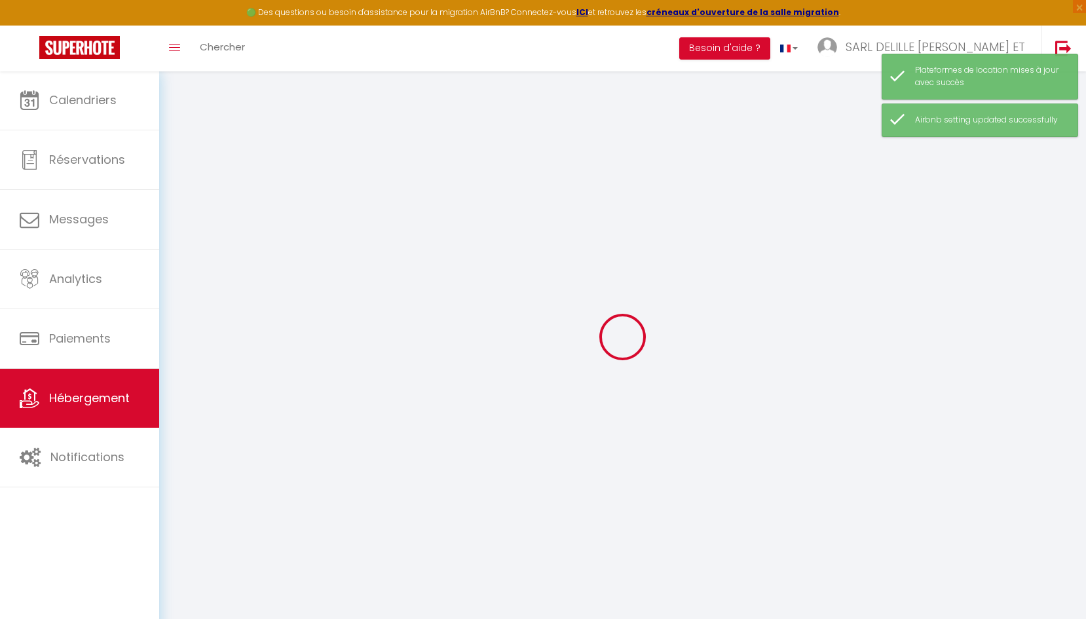
checkbox input "true"
checkbox input "false"
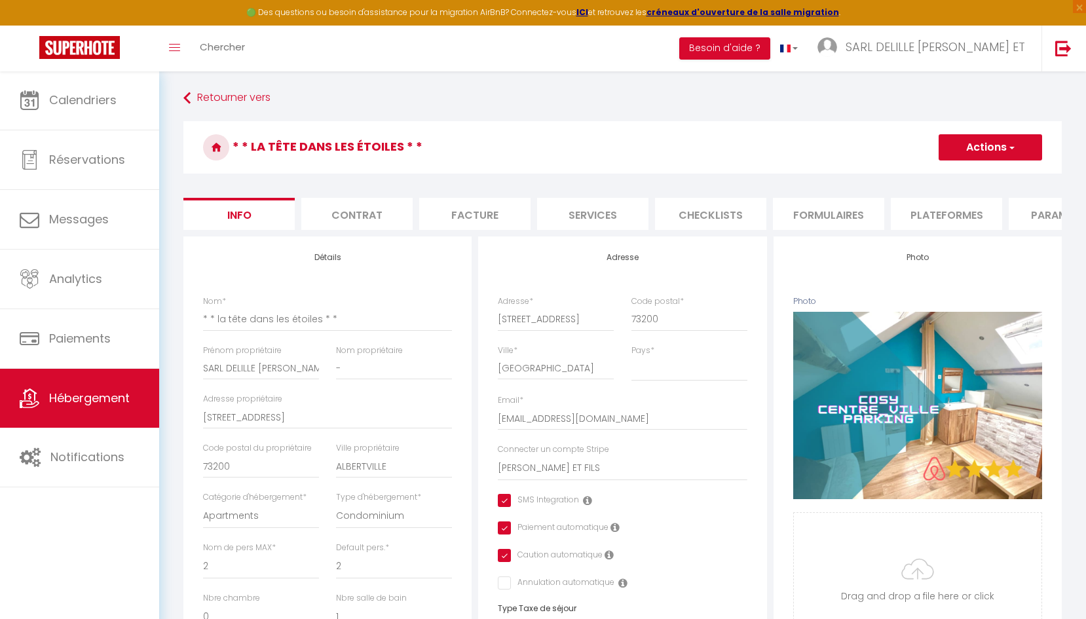
click at [933, 215] on li "Plateformes" at bounding box center [946, 214] width 111 height 32
select select
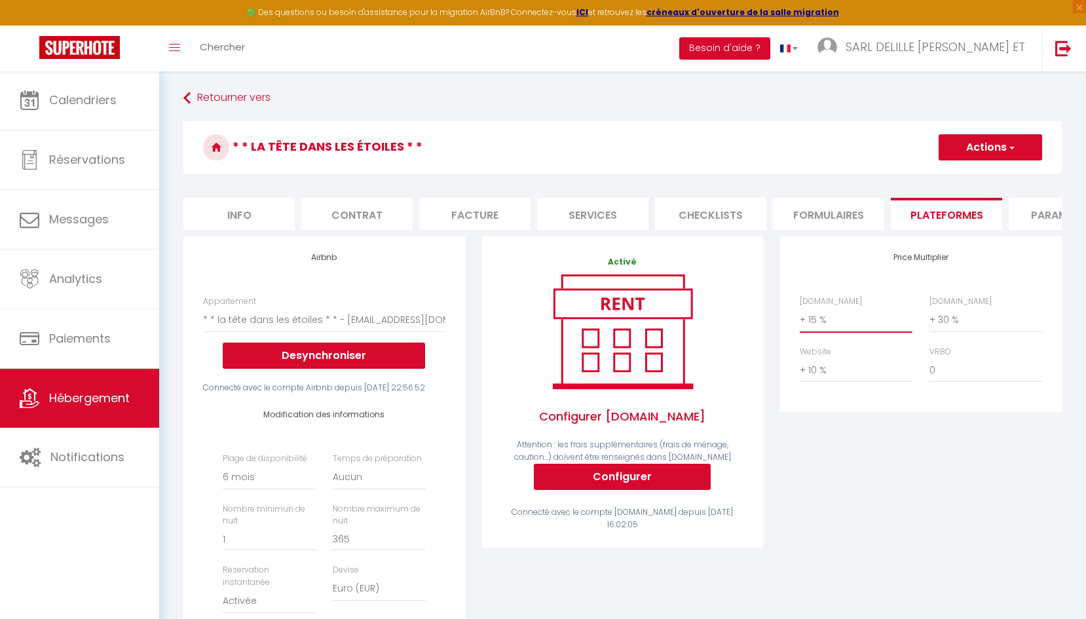
select select "+ 20 %"
select select
click at [990, 155] on button "Actions" at bounding box center [990, 147] width 103 height 26
click at [981, 179] on link "Enregistrer" at bounding box center [989, 176] width 103 height 17
select select "180"
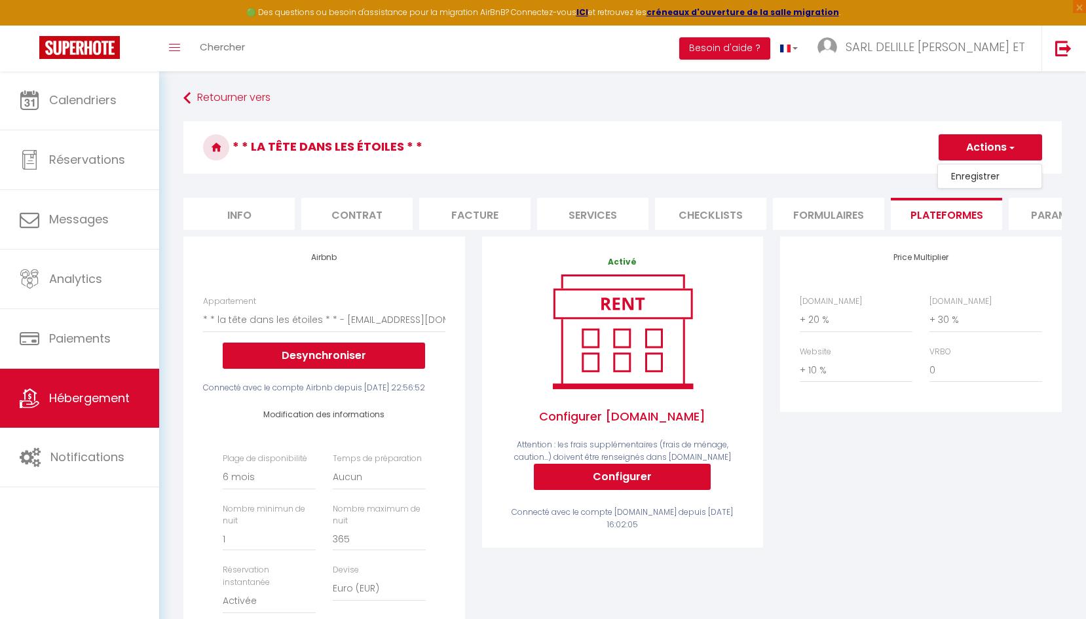
select select "EUR"
select select
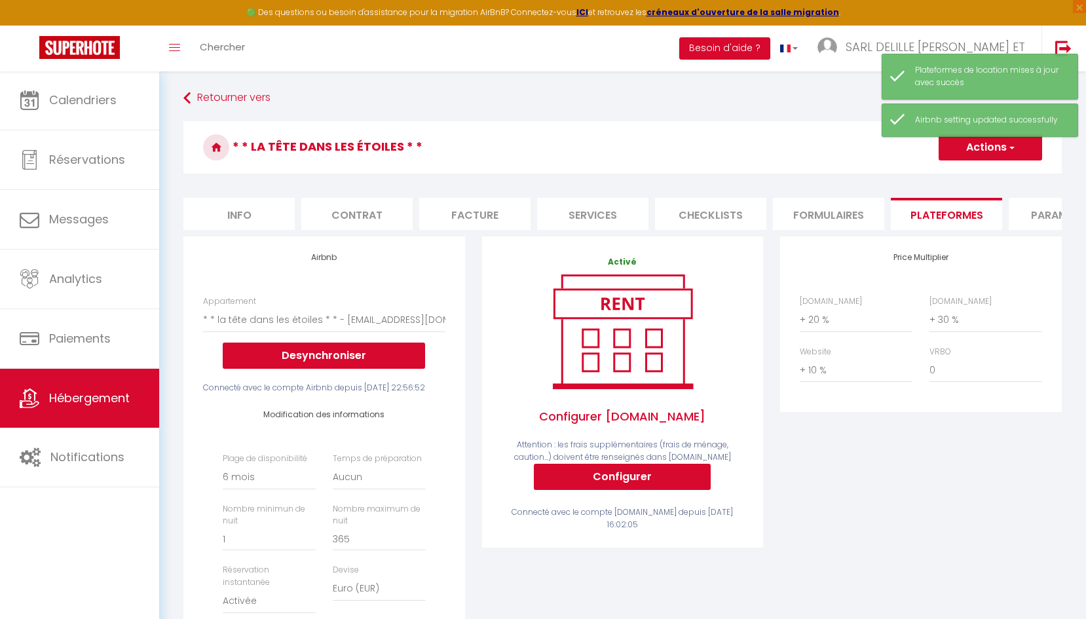
click at [107, 392] on span "Hébergement" at bounding box center [89, 398] width 81 height 16
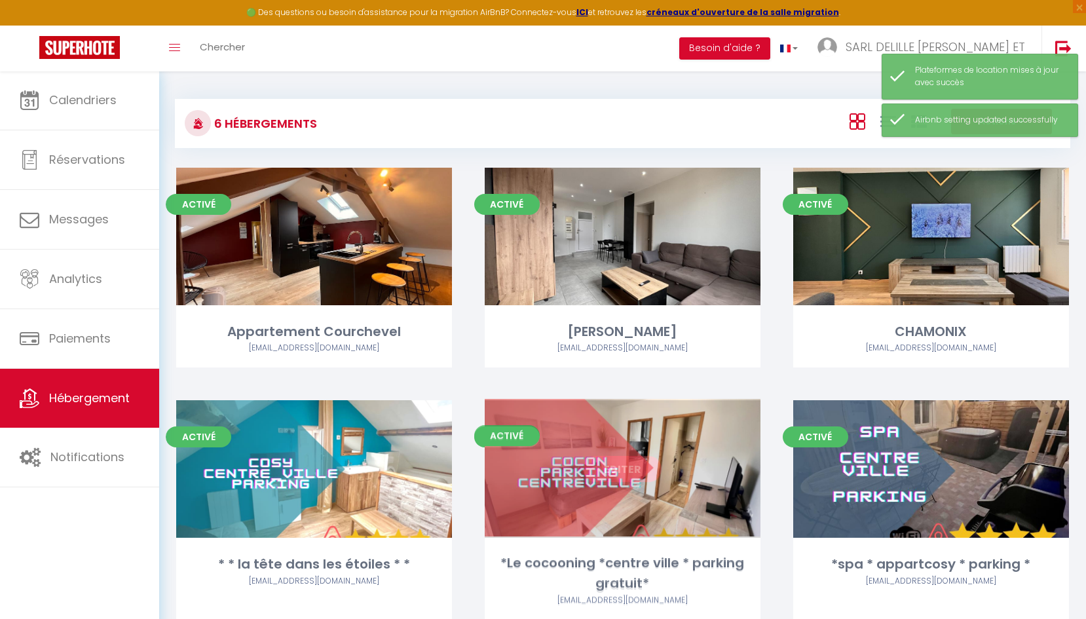
click at [639, 477] on link "Editer" at bounding box center [622, 469] width 79 height 26
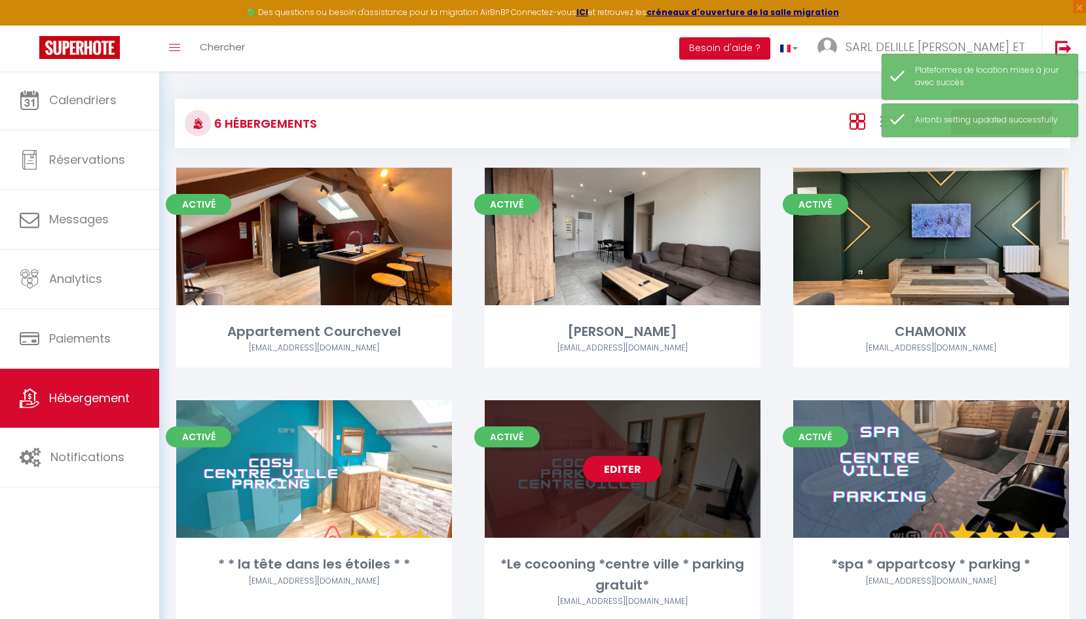
click at [647, 465] on link "Editer" at bounding box center [622, 469] width 79 height 26
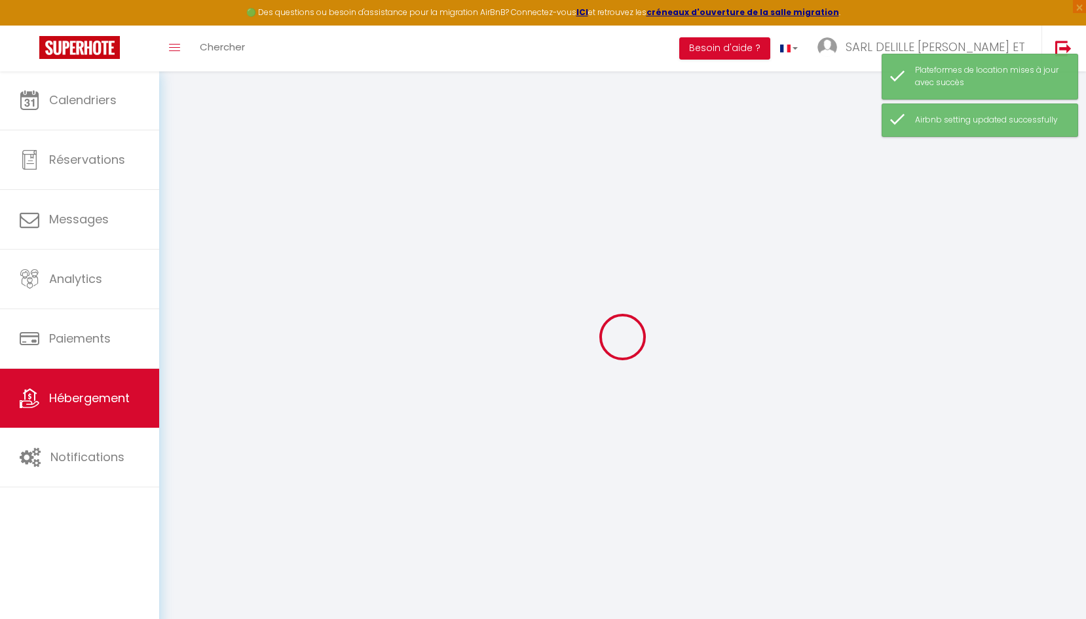
checkbox input "true"
select select "15:00"
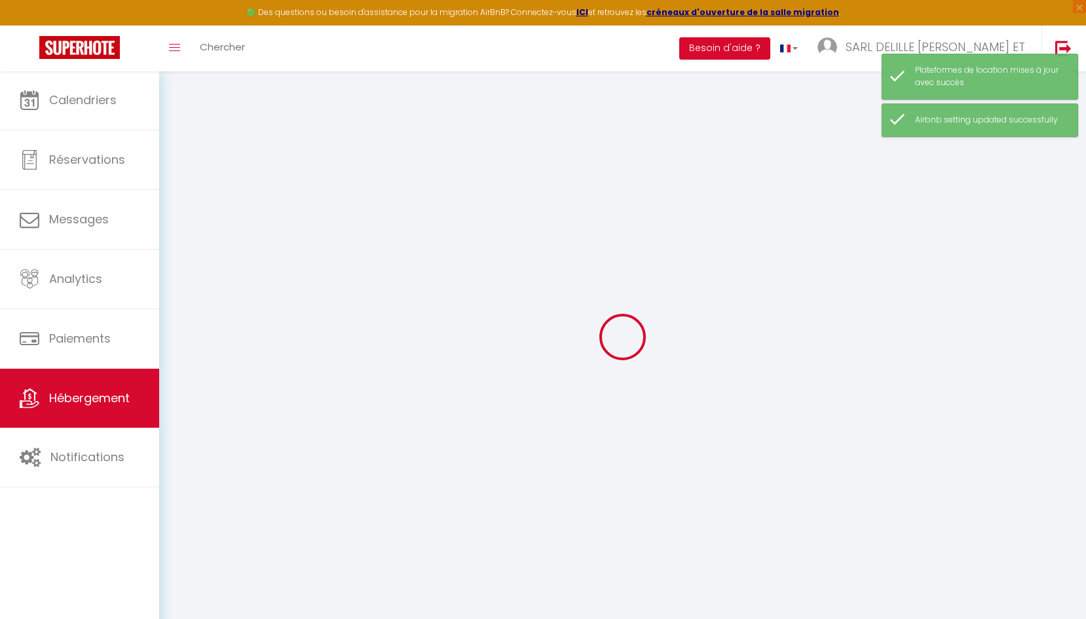
select select "23:45"
select select "11:00"
select select "30"
select select "120"
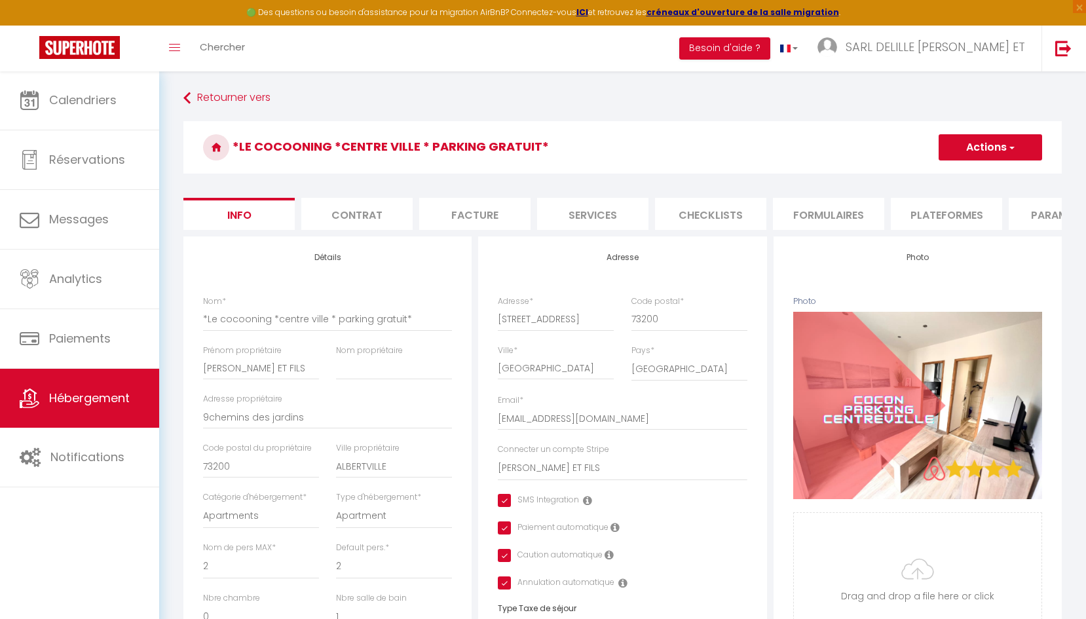
click at [964, 219] on li "Plateformes" at bounding box center [946, 214] width 111 height 32
select select
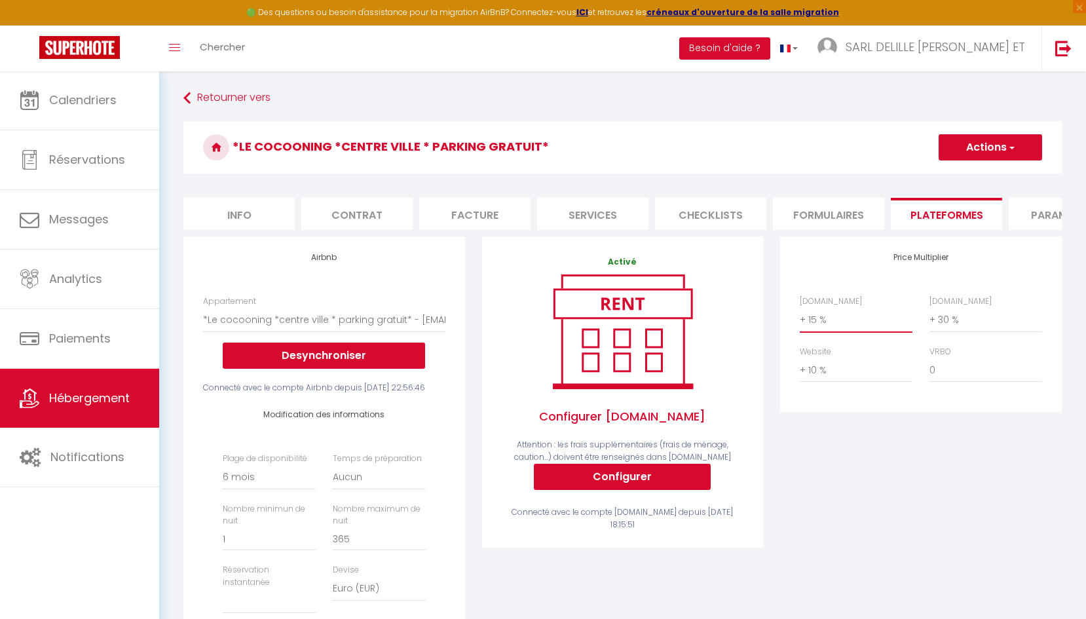
select select "+ 20 %"
select select
click at [1003, 139] on button "Actions" at bounding box center [990, 147] width 103 height 26
click at [984, 173] on link "Enregistrer" at bounding box center [989, 176] width 103 height 17
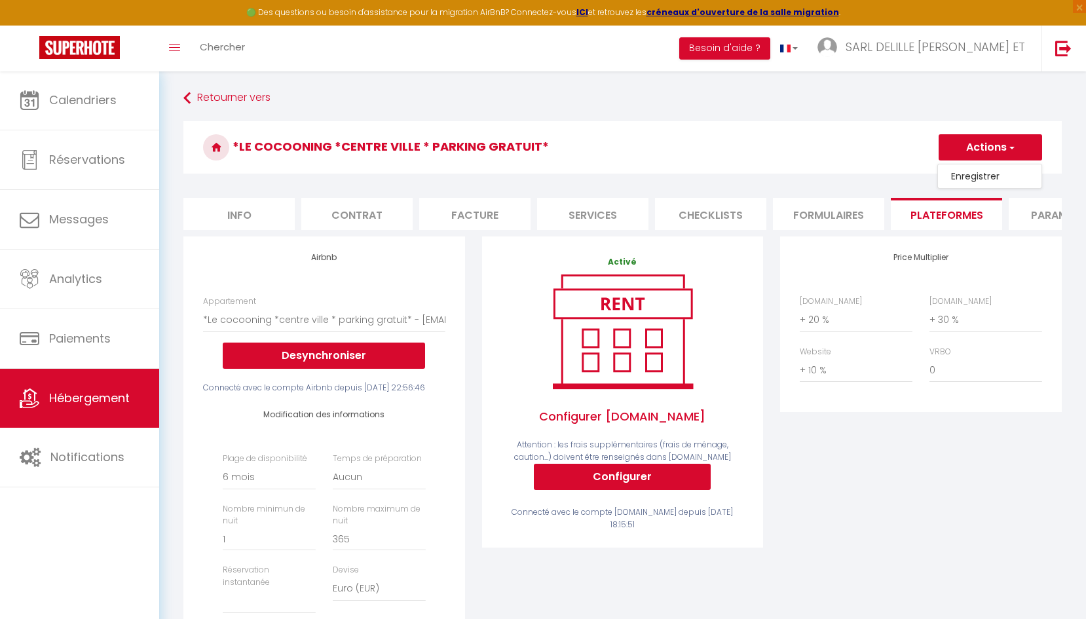
select select "180"
select select
select select "EUR"
select select
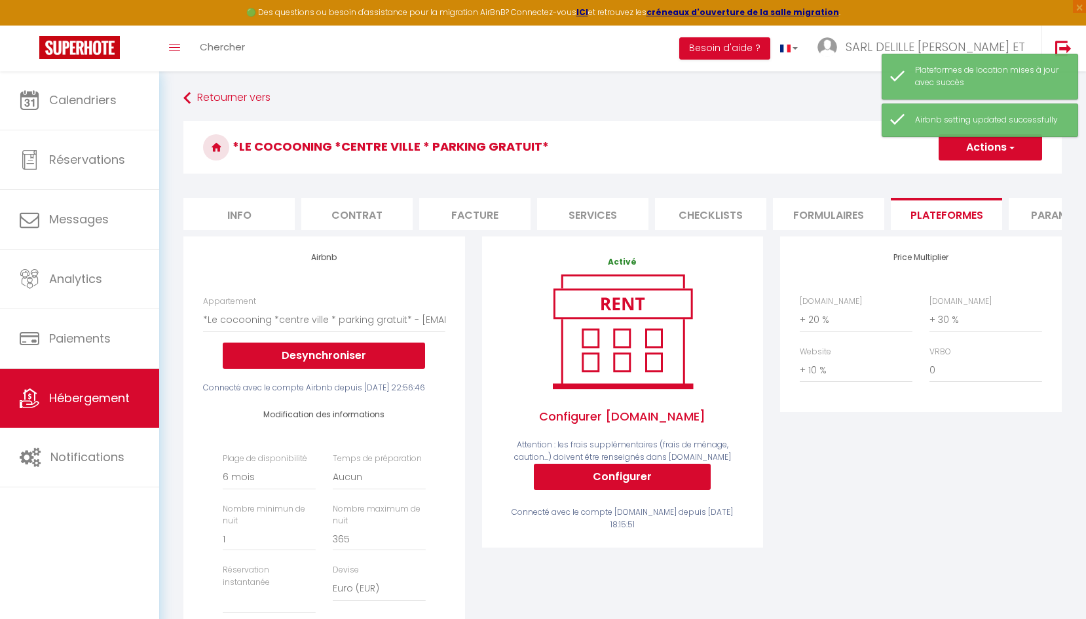
click at [69, 405] on span "Hébergement" at bounding box center [89, 398] width 81 height 16
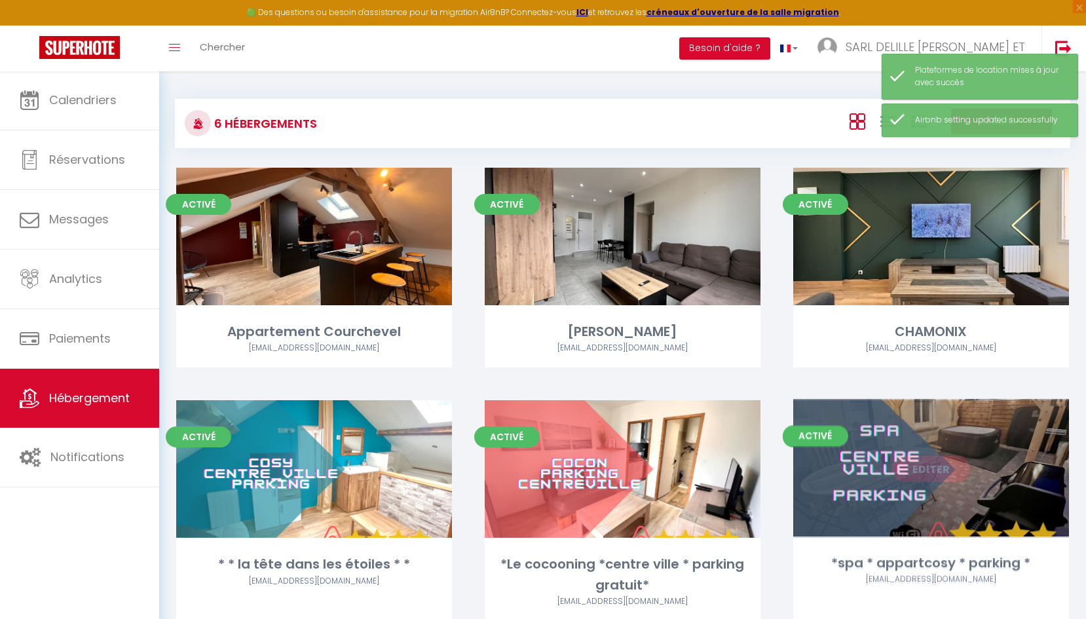
click at [926, 472] on link "Editer" at bounding box center [930, 469] width 79 height 26
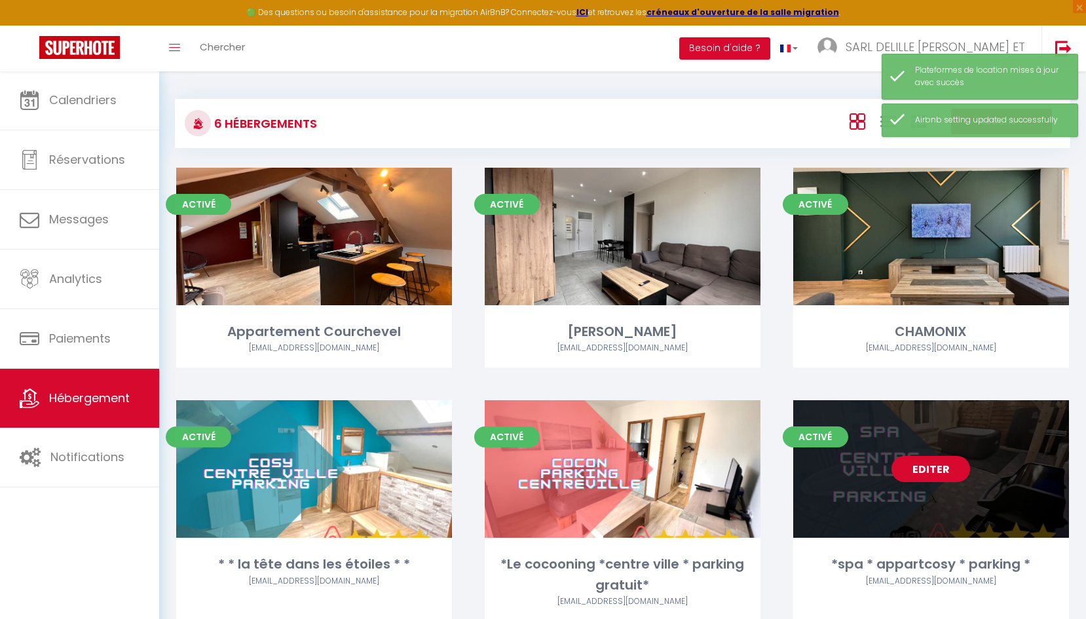
click at [924, 472] on link "Editer" at bounding box center [930, 469] width 79 height 26
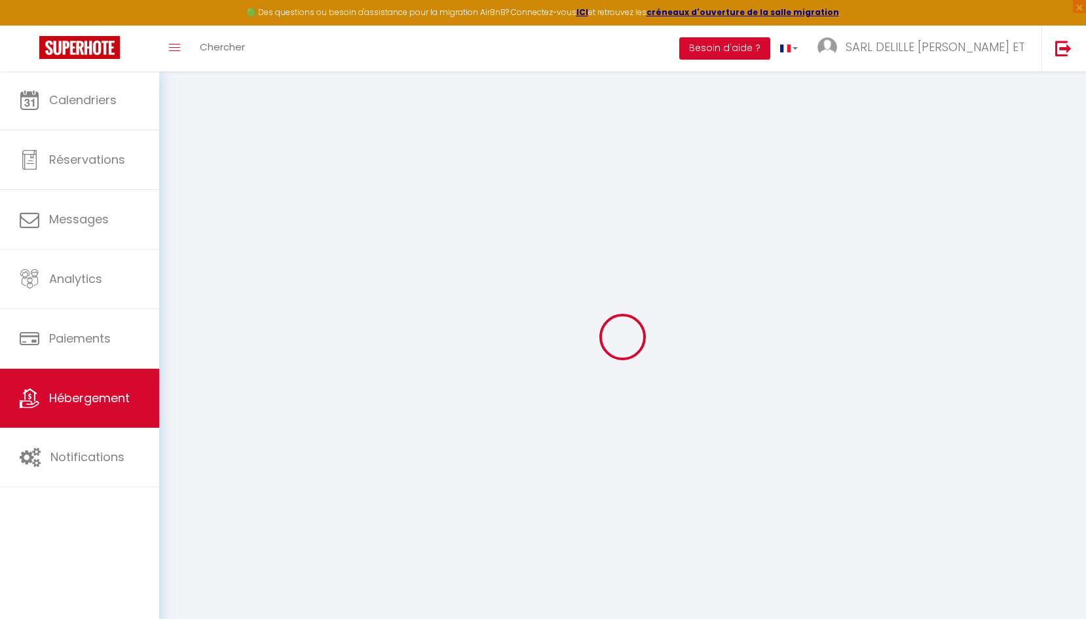
select select "15:00"
select select
select select "11:00"
select select "30"
select select "120"
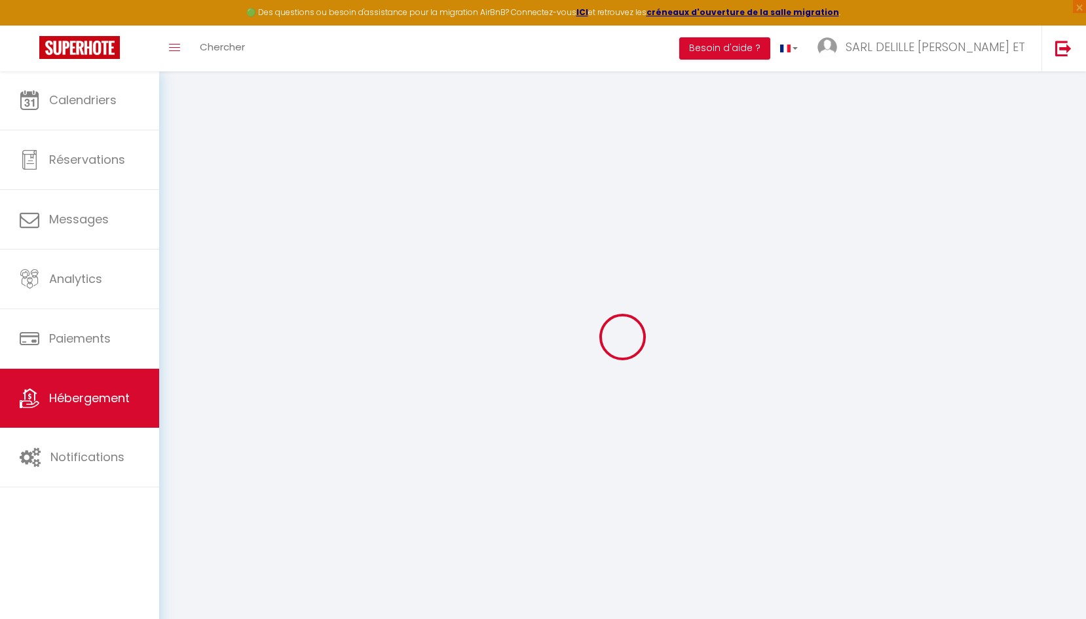
select select
checkbox input "true"
checkbox input "false"
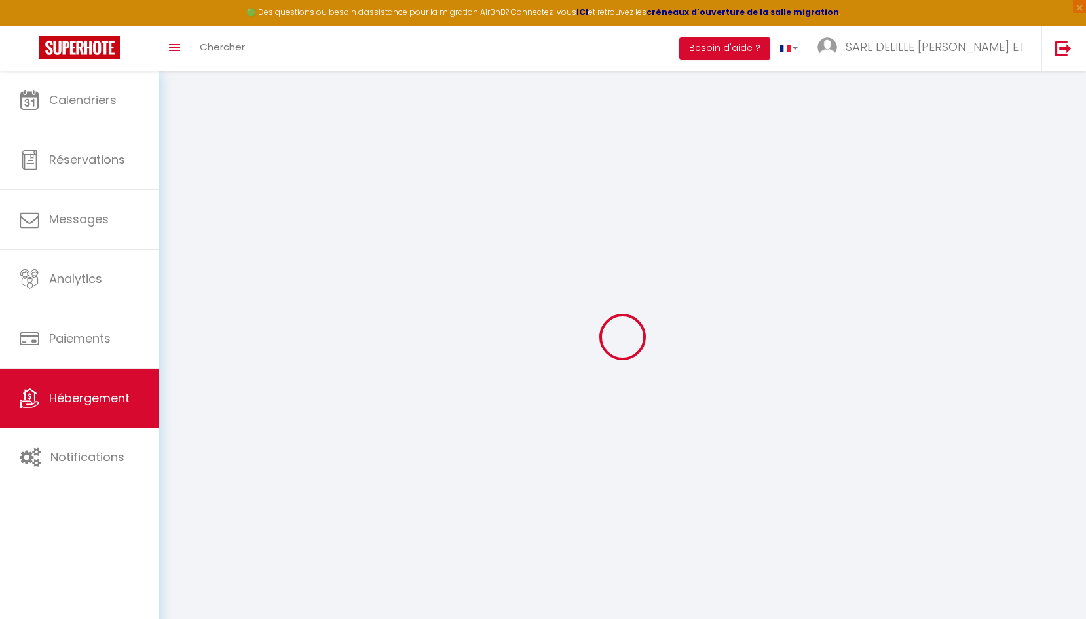
select select
checkbox input "true"
checkbox input "false"
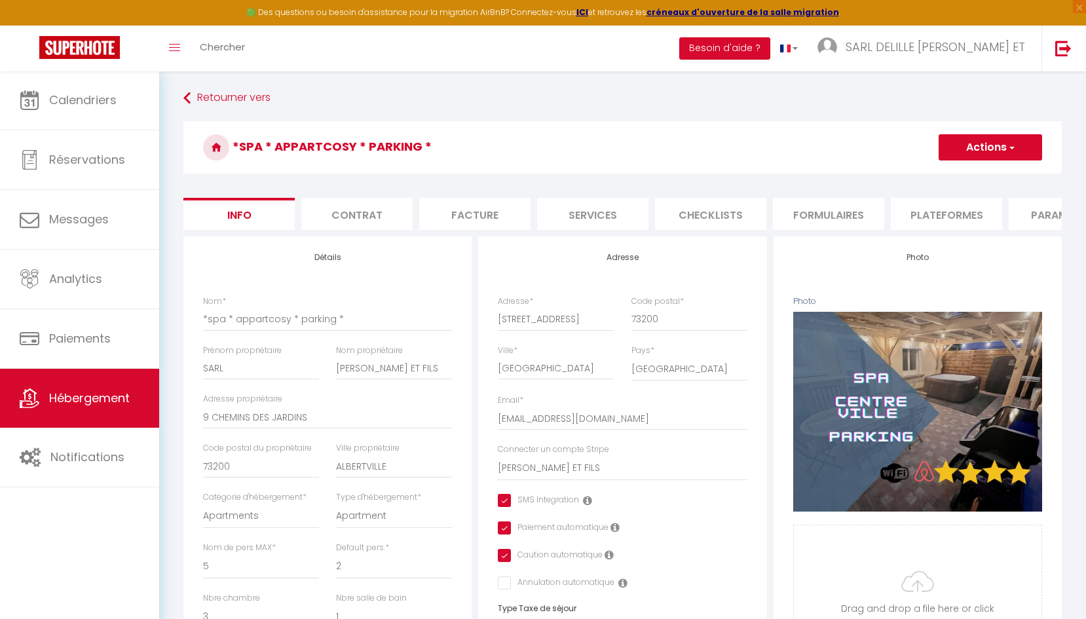
click at [965, 215] on li "Plateformes" at bounding box center [946, 214] width 111 height 32
select select
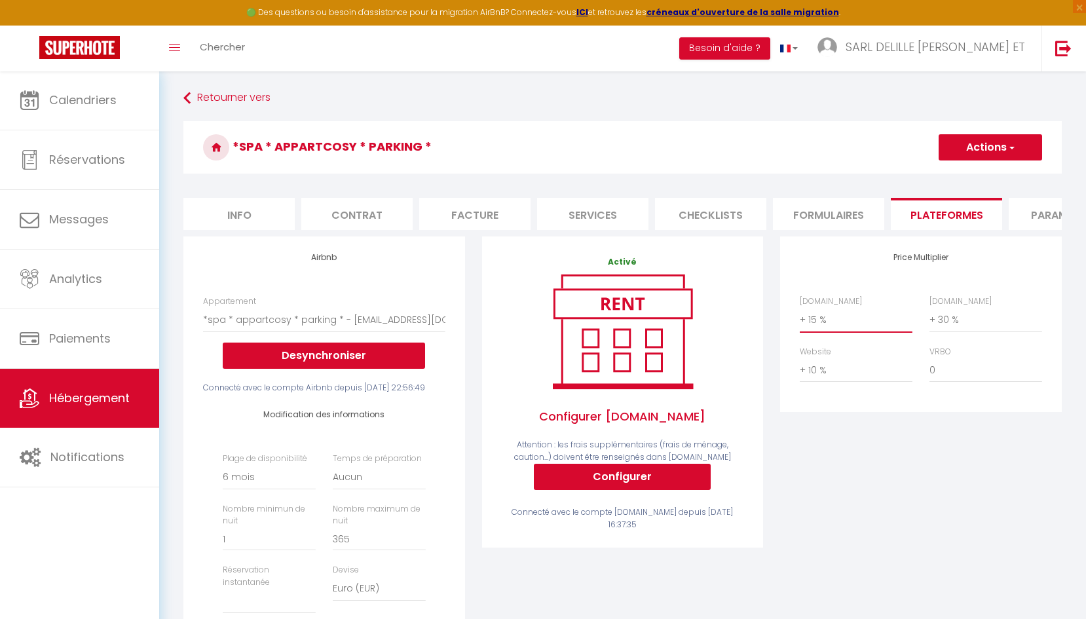
select select "+ 20 %"
select select
click at [981, 150] on button "Actions" at bounding box center [990, 147] width 103 height 26
click at [973, 187] on ul "Enregistrer" at bounding box center [989, 176] width 105 height 25
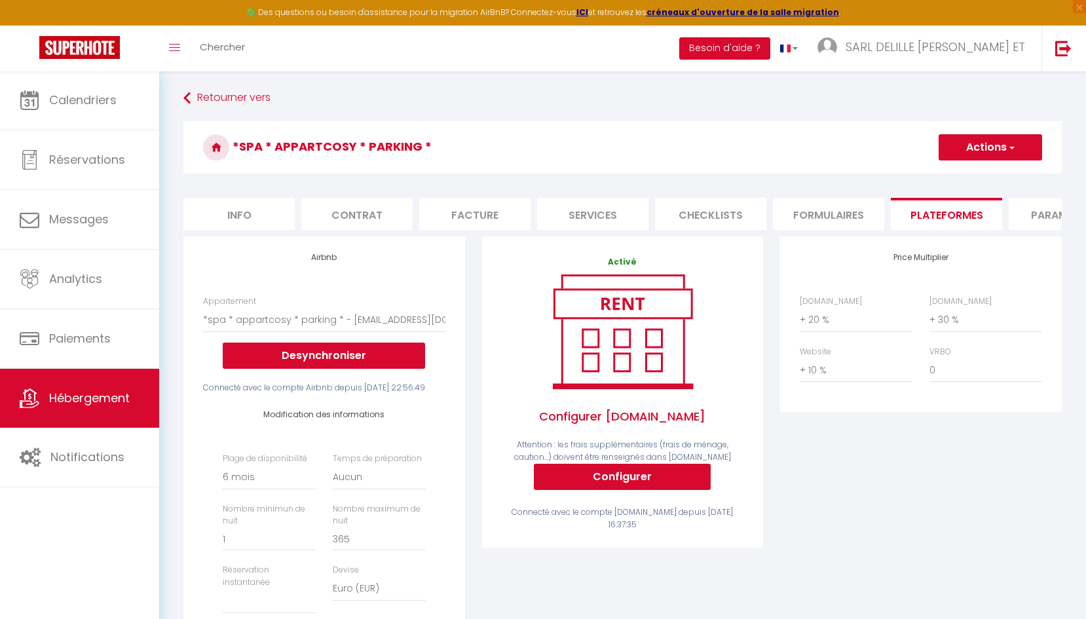
click at [975, 183] on form "*spa * appartcosy * parking * Actions Enregistrer Info Contrat Facture Services…" at bounding box center [622, 557] width 878 height 873
click at [977, 162] on h3 "*spa * appartcosy * parking *" at bounding box center [622, 147] width 878 height 52
click at [979, 155] on button "Actions" at bounding box center [990, 147] width 103 height 26
click at [976, 171] on link "Enregistrer" at bounding box center [989, 176] width 103 height 17
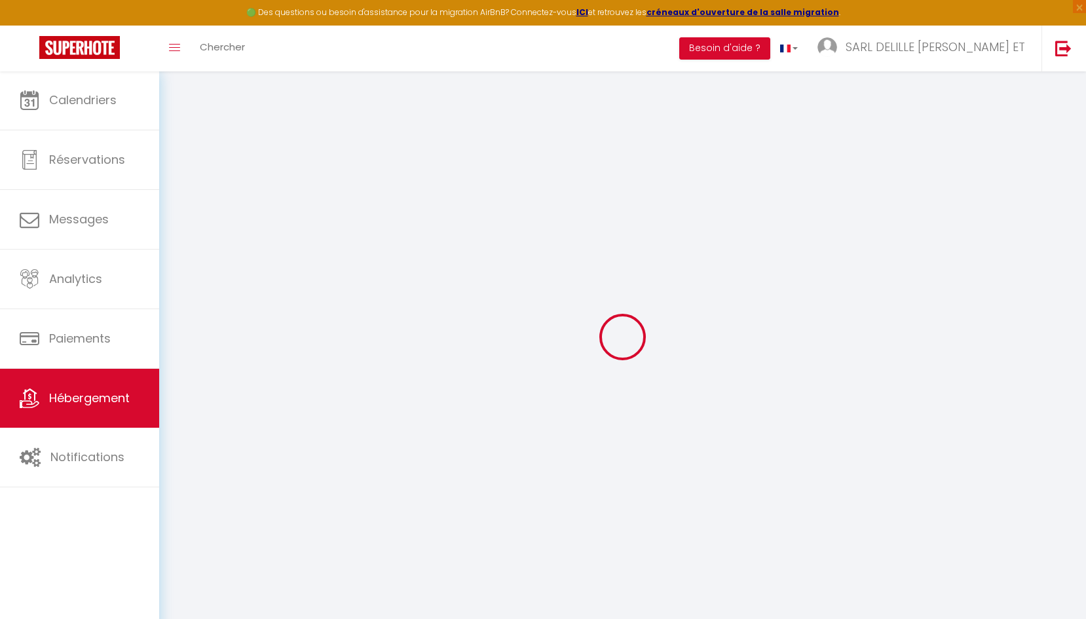
select select "180"
select select
select select "EUR"
select select
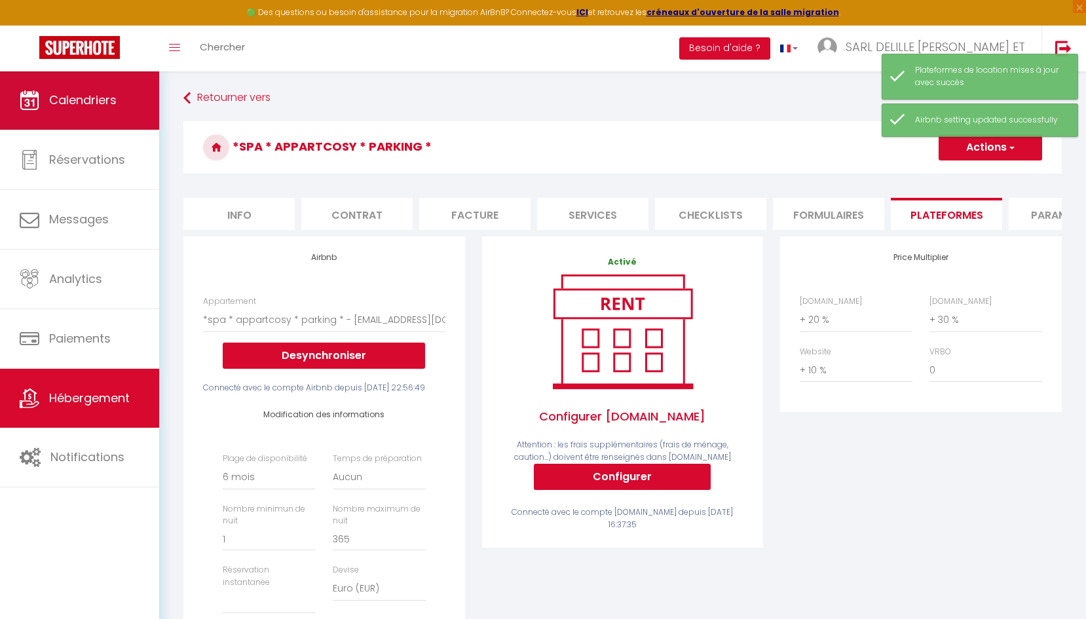
click at [117, 95] on span "Calendriers" at bounding box center [82, 100] width 67 height 16
